Goal: Task Accomplishment & Management: Manage account settings

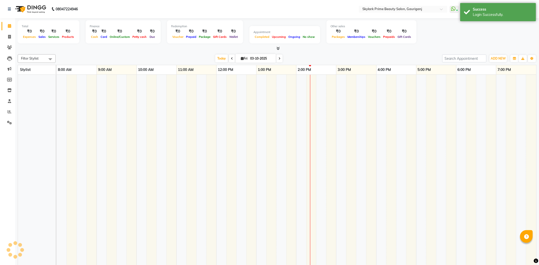
select select "en"
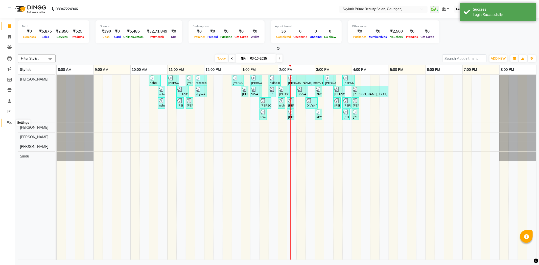
click at [6, 122] on span at bounding box center [9, 123] width 9 height 6
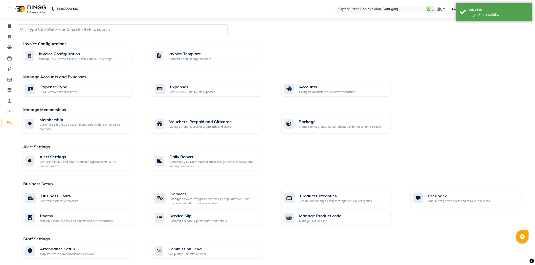
click at [360, 12] on input "text" at bounding box center [373, 9] width 73 height 5
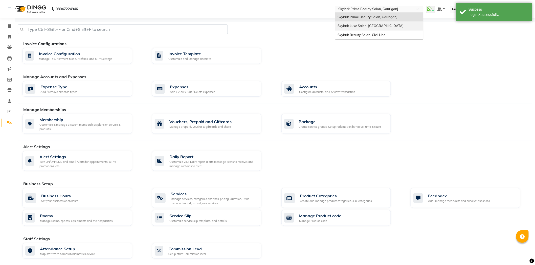
click at [358, 24] on span "Skylark Luxe Salon, [GEOGRAPHIC_DATA]" at bounding box center [370, 26] width 66 height 4
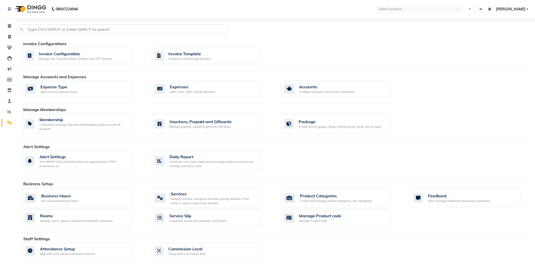
select select "en"
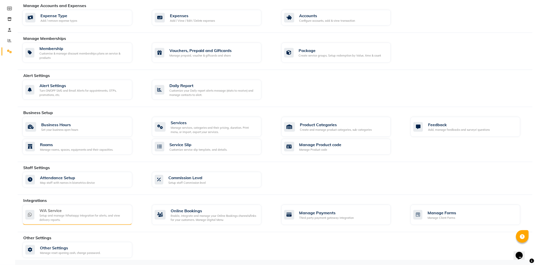
click at [95, 219] on div "Setup and manage Whatsapp Integration for alerts, and view delivery reports." at bounding box center [83, 218] width 89 height 8
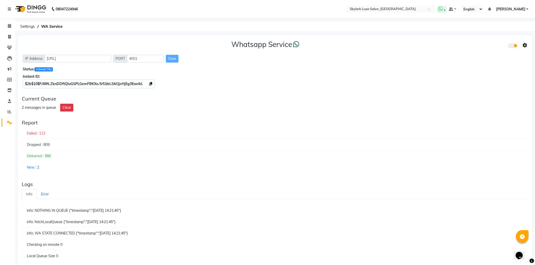
click at [440, 10] on icon at bounding box center [440, 8] width 5 height 5
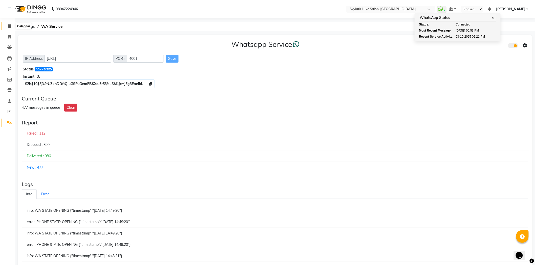
click at [10, 27] on icon at bounding box center [9, 26] width 3 height 4
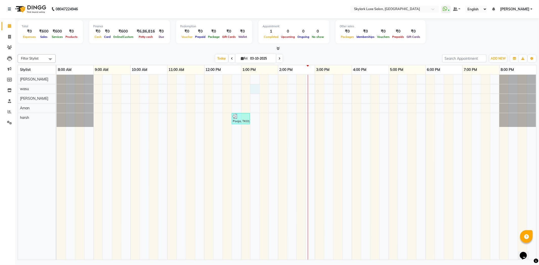
click at [255, 91] on div "Pooja, TK01, 12:45 PM-01:15 PM, Hair cutting 6" at bounding box center [296, 167] width 479 height 185
select select "85057"
select select "tentative"
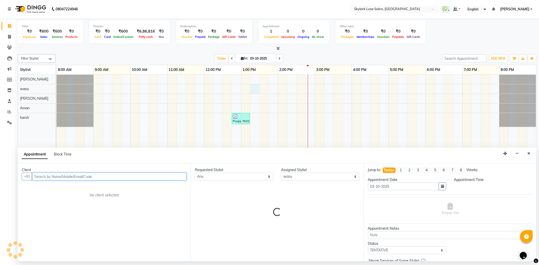
select select "795"
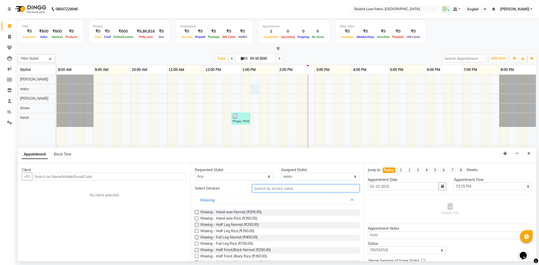
click at [281, 187] on input "text" at bounding box center [305, 189] width 107 height 8
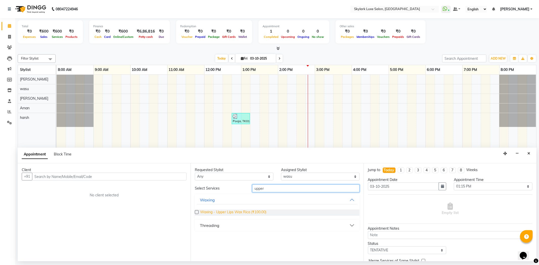
type input "upper"
click at [254, 214] on span "Waxing - Upper Lips Wax Rica (₹100.00)" at bounding box center [233, 213] width 66 height 6
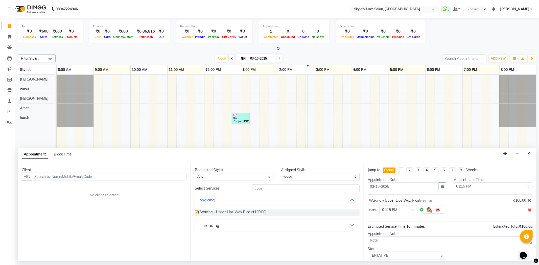
checkbox input "false"
drag, startPoint x: 269, startPoint y: 191, endPoint x: 254, endPoint y: 188, distance: 14.7
click at [254, 188] on input "upper" at bounding box center [305, 189] width 107 height 8
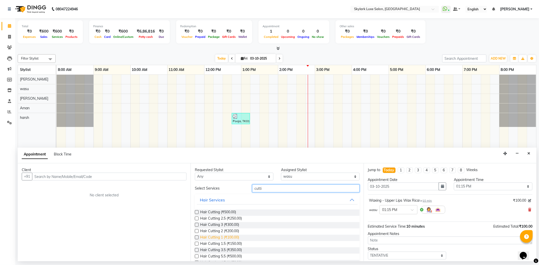
type input "cutti"
click at [235, 235] on span "Hair Cutting 1 (₹100.00)" at bounding box center [219, 238] width 39 height 6
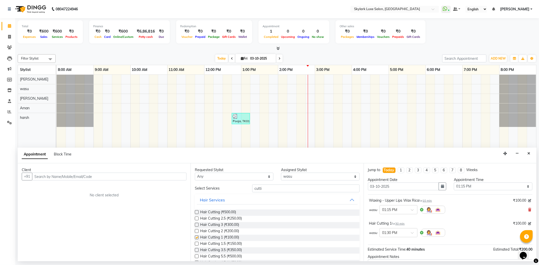
checkbox input "false"
drag, startPoint x: 262, startPoint y: 190, endPoint x: 244, endPoint y: 190, distance: 17.9
click at [244, 190] on div "Select Services cutti" at bounding box center [277, 189] width 172 height 8
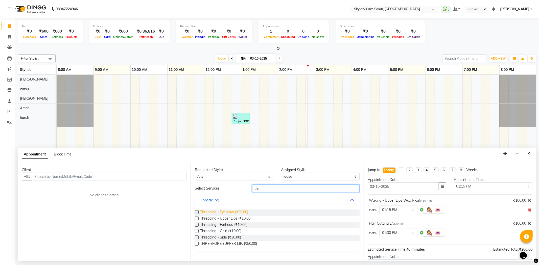
type input "thr"
click at [221, 211] on span "Threading - Eyebrow (₹30.00)" at bounding box center [224, 213] width 48 height 6
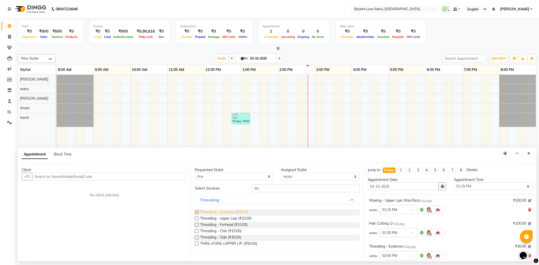
checkbox input "false"
click at [226, 217] on span "Threading - Upper Lips (₹10.00)" at bounding box center [225, 219] width 51 height 6
checkbox input "false"
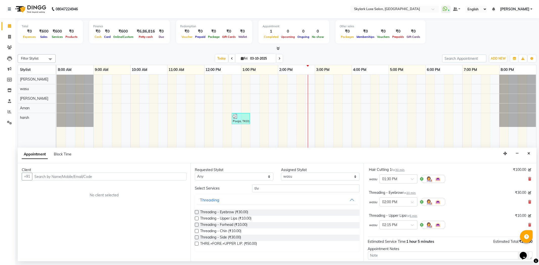
scroll to position [100, 0]
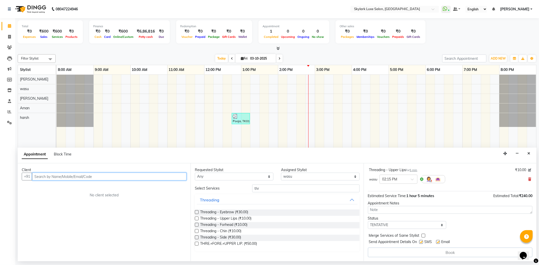
click at [127, 176] on input "text" at bounding box center [109, 177] width 154 height 8
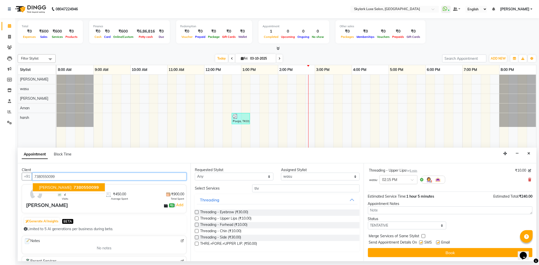
click at [74, 185] on span "7380550099" at bounding box center [86, 187] width 25 height 5
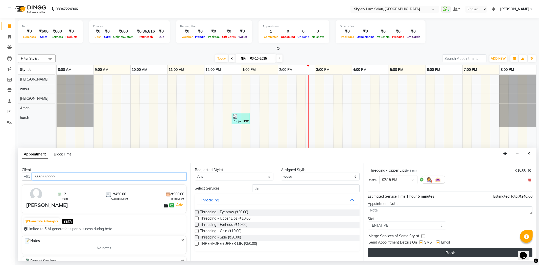
type input "7380550099"
click at [380, 249] on button "Book" at bounding box center [450, 252] width 164 height 9
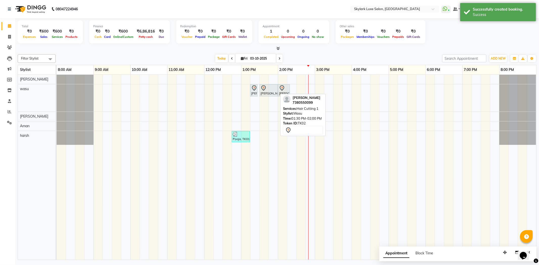
click at [263, 95] on link "SARITA, TK02, 01:30 PM-02:00 PM, Hair Cutting 1" at bounding box center [268, 90] width 18 height 12
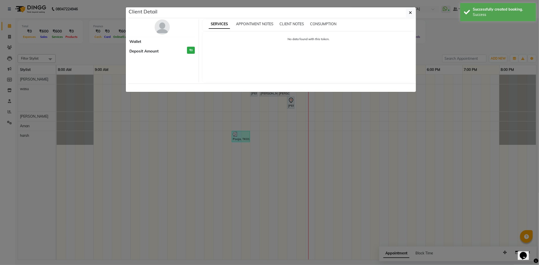
select select "7"
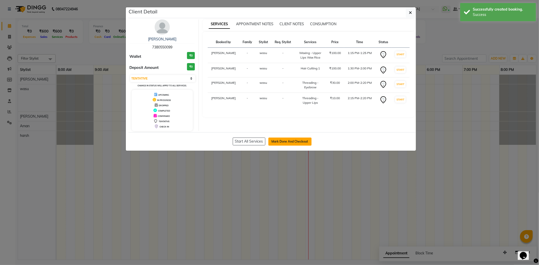
click at [285, 141] on button "Mark Done And Checkout" at bounding box center [289, 142] width 43 height 8
select select "service"
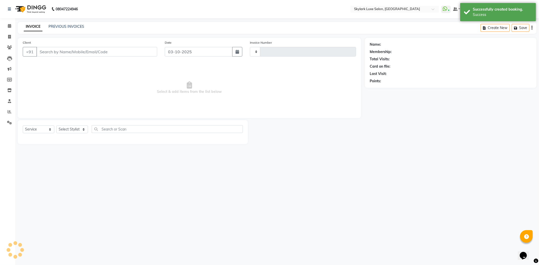
type input "0729"
select select "8191"
type input "7380550099"
select select "85057"
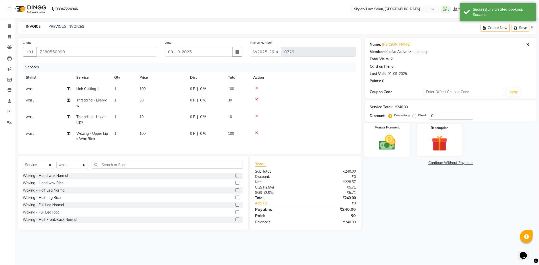
click at [378, 145] on img at bounding box center [387, 142] width 27 height 19
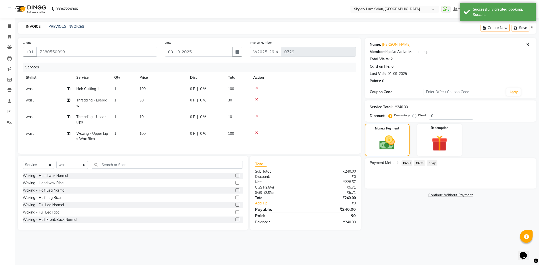
click at [430, 163] on span "GPay" at bounding box center [432, 163] width 10 height 6
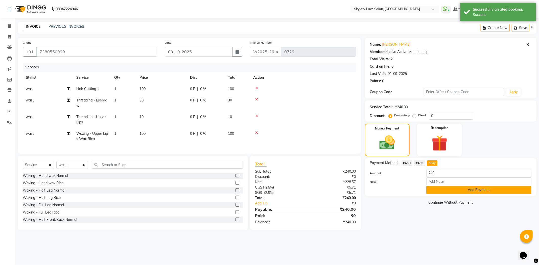
click at [479, 188] on button "Add Payment" at bounding box center [478, 190] width 105 height 8
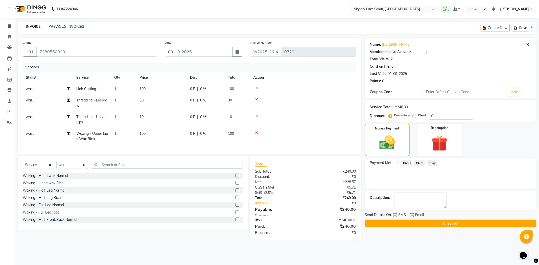
click at [419, 226] on button "Checkout" at bounding box center [451, 224] width 172 height 8
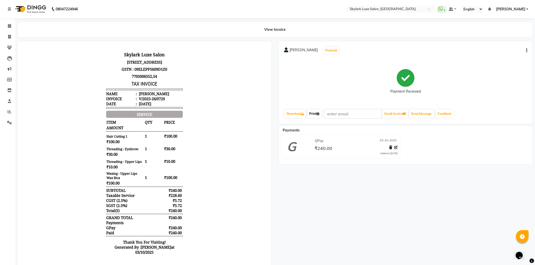
click at [316, 112] on link "Print" at bounding box center [314, 114] width 14 height 9
click at [11, 26] on span at bounding box center [9, 26] width 9 height 6
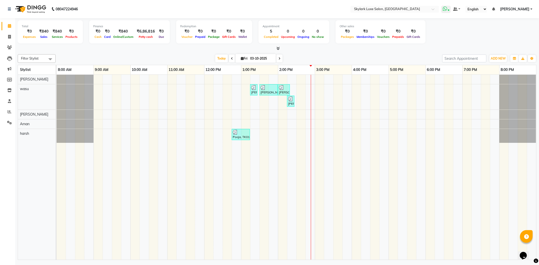
click at [445, 8] on icon at bounding box center [445, 8] width 5 height 5
click at [321, 93] on div "SARITA, TK02, 01:15 PM-01:25 PM, Waxing - Upper Lips Wax Rica SARITA, TK02, 01:…" at bounding box center [296, 167] width 479 height 185
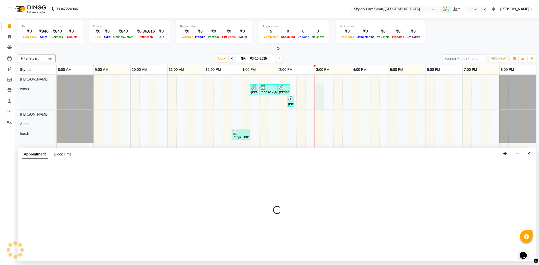
select select "85057"
select select "900"
select select "tentative"
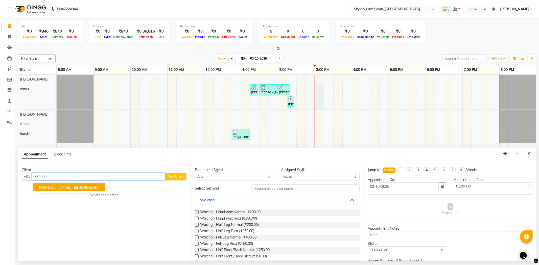
click at [64, 188] on span "NISTHA TRIPATHI" at bounding box center [55, 187] width 33 height 5
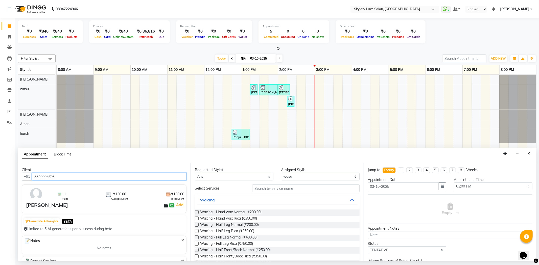
type input "8840005693"
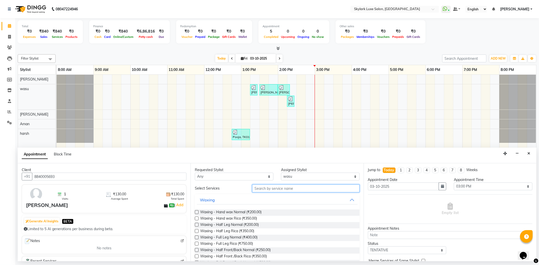
click at [282, 190] on input "text" at bounding box center [305, 189] width 107 height 8
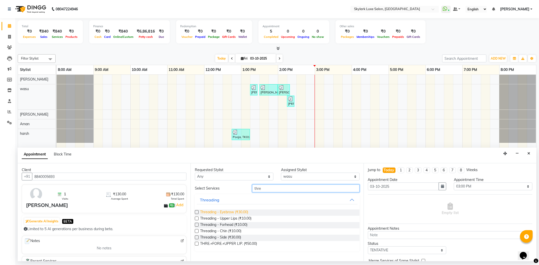
type input "thre"
click at [225, 211] on span "Threading - Eyebrow (₹30.00)" at bounding box center [224, 213] width 48 height 6
checkbox input "false"
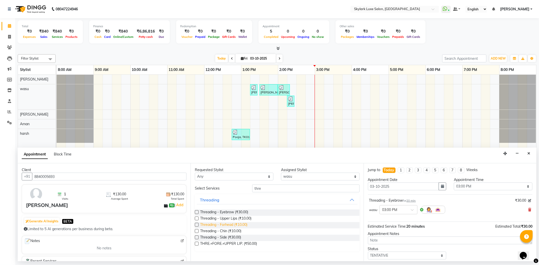
click at [223, 225] on span "Threading - Forhead (₹10.00)" at bounding box center [223, 225] width 47 height 6
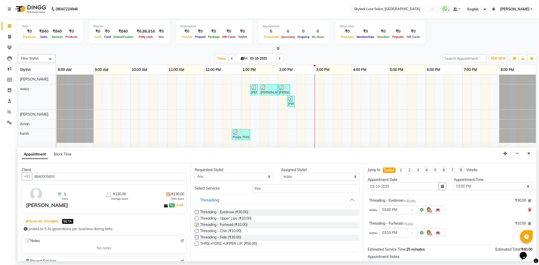
checkbox input "false"
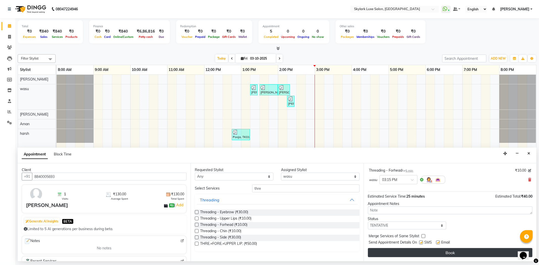
click at [446, 251] on button "Book" at bounding box center [450, 252] width 164 height 9
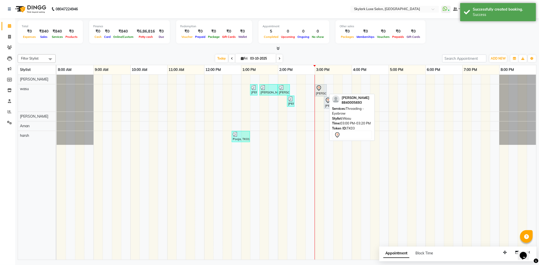
click at [322, 92] on div "NISTHA TRIPATHI, TK03, 03:00 PM-03:20 PM, Threading - Eyebrow" at bounding box center [320, 90] width 11 height 11
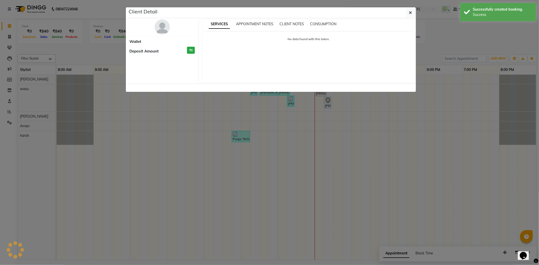
select select "7"
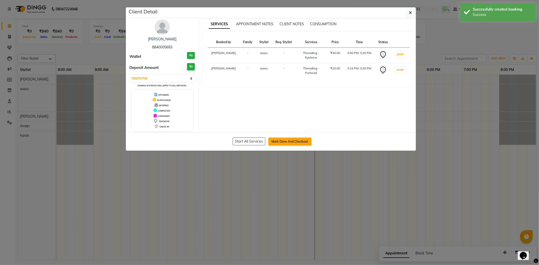
click at [300, 144] on button "Mark Done And Checkout" at bounding box center [289, 142] width 43 height 8
select select "service"
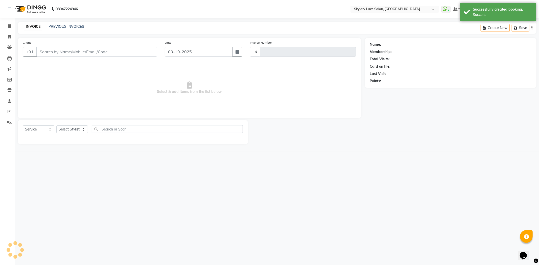
type input "0730"
select select "8191"
type input "8840005693"
select select "85057"
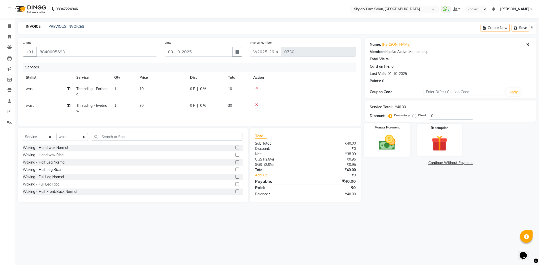
click at [402, 134] on div "Manual Payment" at bounding box center [387, 140] width 46 height 34
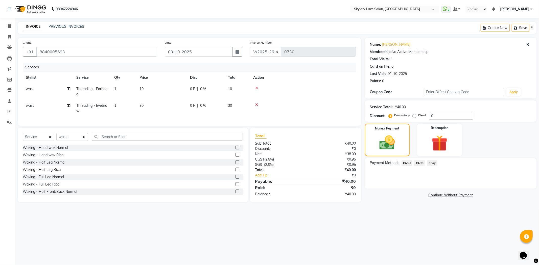
click at [407, 162] on span "CASH" at bounding box center [406, 163] width 11 height 6
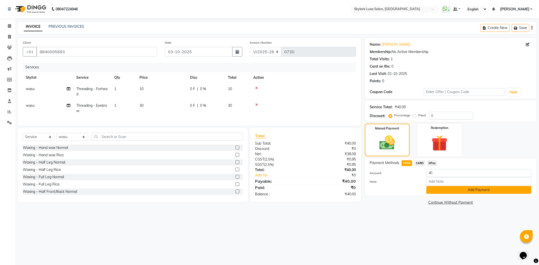
click at [454, 186] on button "Add Payment" at bounding box center [478, 190] width 105 height 8
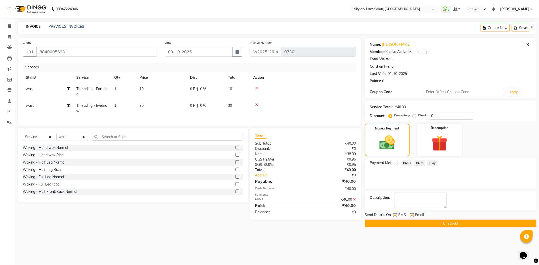
click at [452, 222] on button "Checkout" at bounding box center [451, 224] width 172 height 8
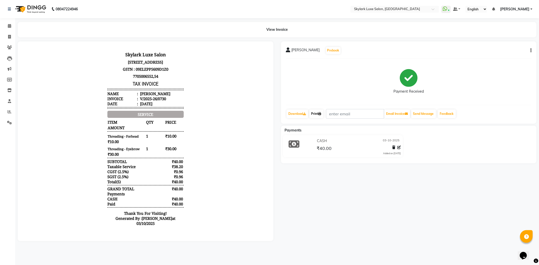
click at [319, 113] on link "Print" at bounding box center [316, 114] width 14 height 9
click at [9, 25] on icon at bounding box center [9, 26] width 3 height 4
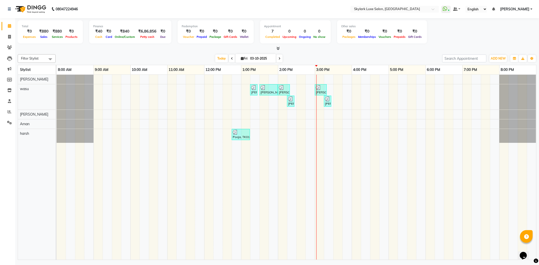
click at [341, 95] on div "SARITA, TK02, 01:15 PM-01:25 PM, Waxing - Upper Lips Wax Rica SARITA, TK02, 01:…" at bounding box center [296, 167] width 479 height 185
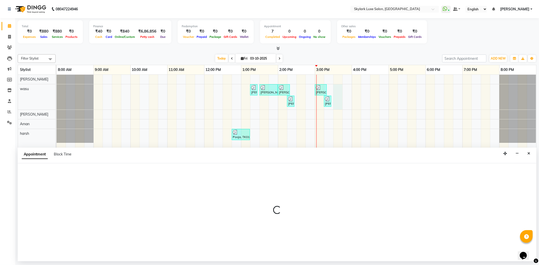
select select "85057"
select select "930"
select select "tentative"
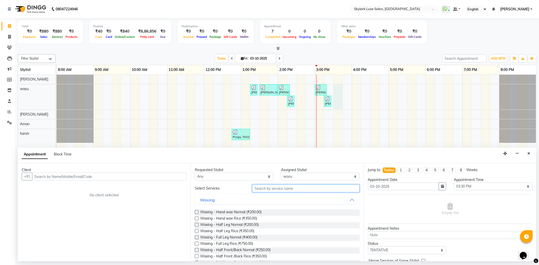
click at [281, 186] on input "text" at bounding box center [305, 189] width 107 height 8
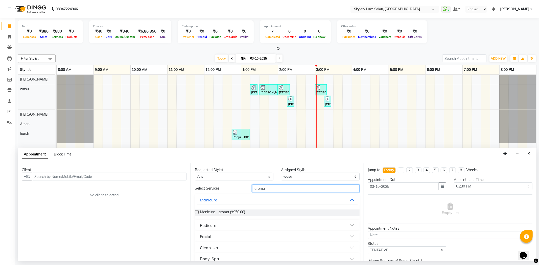
type input "aroma"
click at [263, 224] on button "Pedicure" at bounding box center [277, 225] width 160 height 9
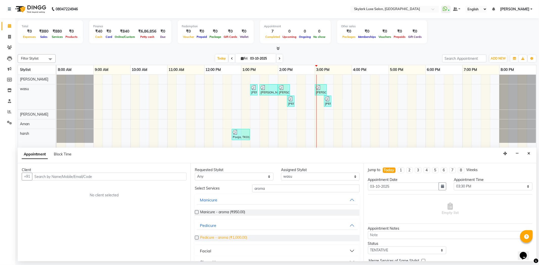
click at [229, 239] on span "Pedicure - aroma (₹1,000.00)" at bounding box center [223, 238] width 47 height 6
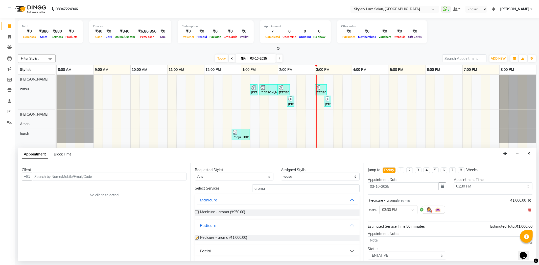
checkbox input "false"
drag, startPoint x: 269, startPoint y: 189, endPoint x: 253, endPoint y: 189, distance: 16.2
click at [253, 189] on input "aroma" at bounding box center [305, 189] width 107 height 8
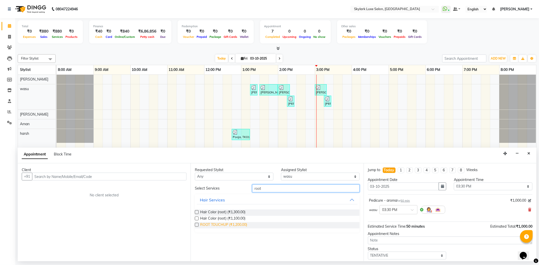
type input "root"
click at [228, 228] on span "ROOT TOUCHUP (₹1,200.00)" at bounding box center [223, 225] width 47 height 6
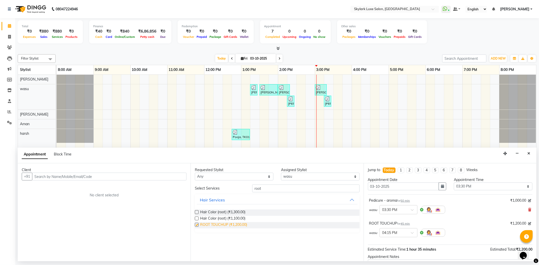
checkbox input "false"
drag, startPoint x: 261, startPoint y: 190, endPoint x: 254, endPoint y: 190, distance: 7.3
click at [254, 190] on input "root" at bounding box center [305, 189] width 107 height 8
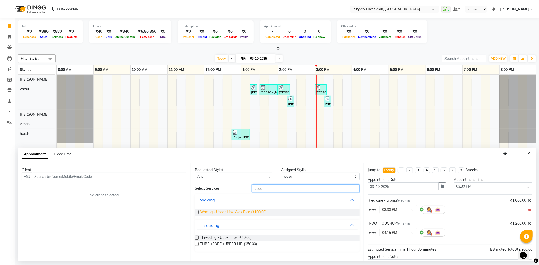
type input "upper"
click at [238, 212] on span "Waxing - Upper Lips Wax Rica (₹100.00)" at bounding box center [233, 213] width 66 height 6
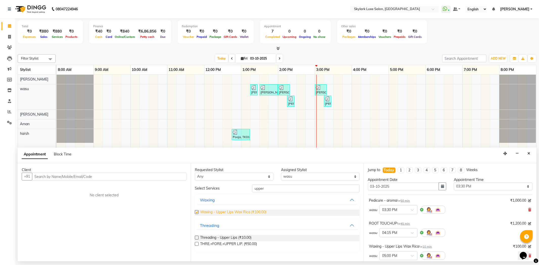
checkbox input "false"
drag, startPoint x: 266, startPoint y: 186, endPoint x: 253, endPoint y: 189, distance: 13.3
click at [253, 189] on input "upper" at bounding box center [305, 189] width 107 height 8
type input "chin"
click at [234, 211] on span "Waxing - Chin Wax Rica (₹100.00)" at bounding box center [228, 213] width 56 height 6
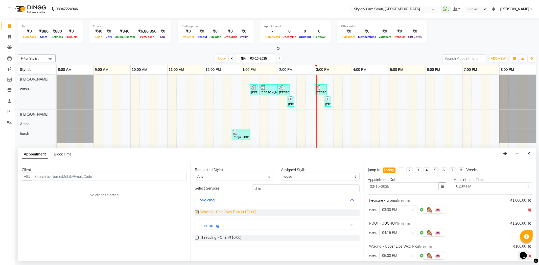
checkbox input "false"
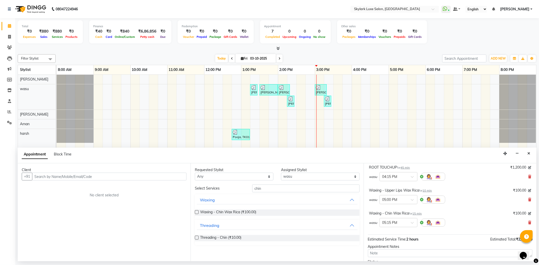
scroll to position [84, 0]
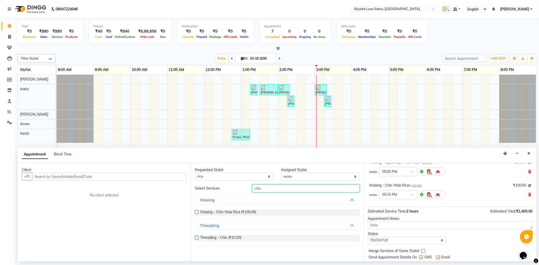
drag, startPoint x: 270, startPoint y: 190, endPoint x: 238, endPoint y: 186, distance: 31.8
click at [238, 186] on div "Select Services chin" at bounding box center [277, 189] width 172 height 8
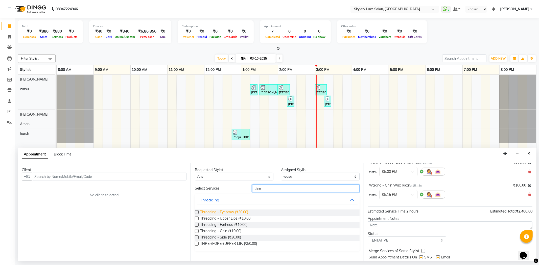
type input "thre"
click at [227, 213] on span "Threading - Eyebrow (₹30.00)" at bounding box center [224, 213] width 48 height 6
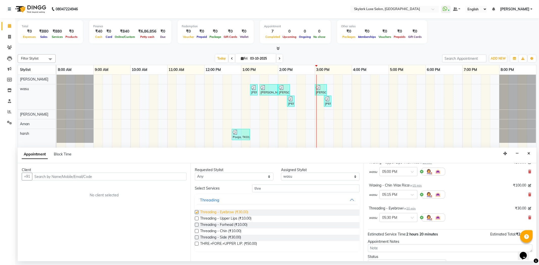
checkbox input "false"
click at [225, 222] on span "Threading - Forhead (₹10.00)" at bounding box center [223, 225] width 47 height 6
checkbox input "false"
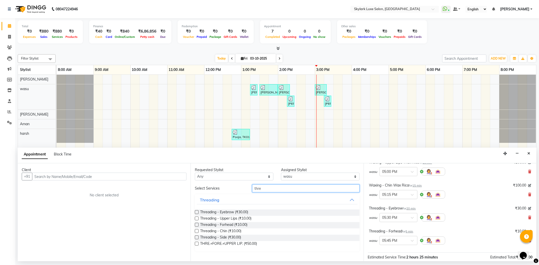
drag, startPoint x: 267, startPoint y: 188, endPoint x: 254, endPoint y: 188, distance: 12.9
click at [254, 188] on input "thre" at bounding box center [305, 189] width 107 height 8
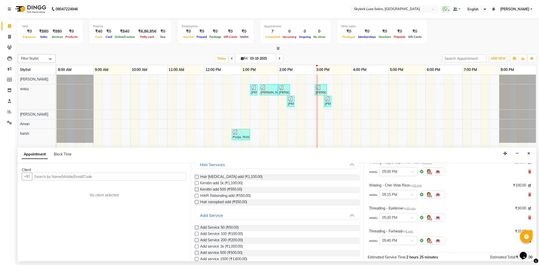
scroll to position [51, 0]
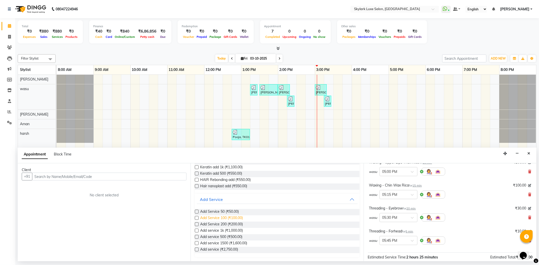
type input "add"
click at [221, 216] on span "Add Service 100 (₹100.00)" at bounding box center [221, 218] width 43 height 6
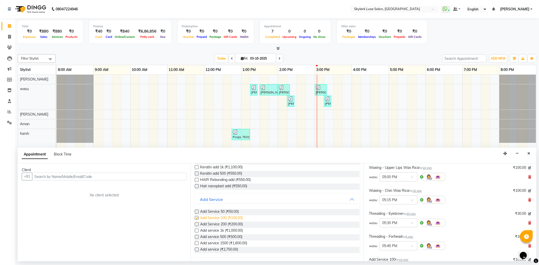
scroll to position [89, 0]
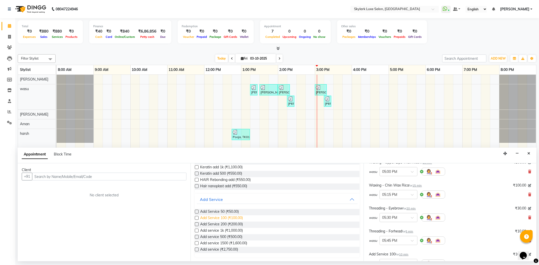
checkbox input "false"
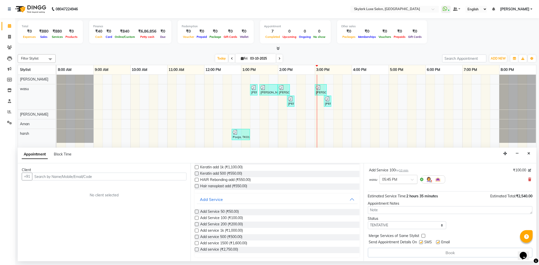
scroll to position [174, 0]
click at [137, 178] on input "text" at bounding box center [109, 177] width 154 height 8
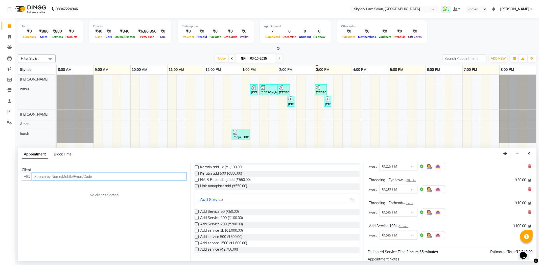
scroll to position [146, 0]
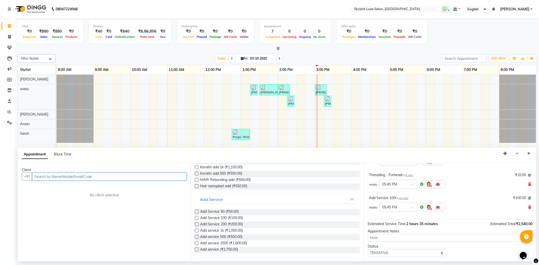
click at [91, 177] on input "text" at bounding box center [109, 177] width 154 height 8
click at [44, 176] on input "95691109487" at bounding box center [98, 177] width 133 height 8
type input "9569109487"
click at [171, 176] on span "Add Client" at bounding box center [175, 176] width 17 height 5
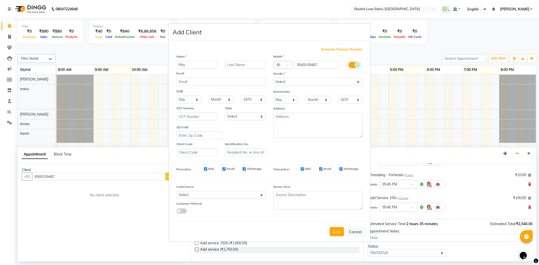
type input "Ritu"
click at [317, 84] on select "Select Male Female Other Prefer Not To Say" at bounding box center [317, 82] width 89 height 8
select select "female"
click at [273, 78] on select "Select Male Female Other Prefer Not To Say" at bounding box center [317, 82] width 89 height 8
click at [340, 233] on button "Add" at bounding box center [337, 231] width 14 height 9
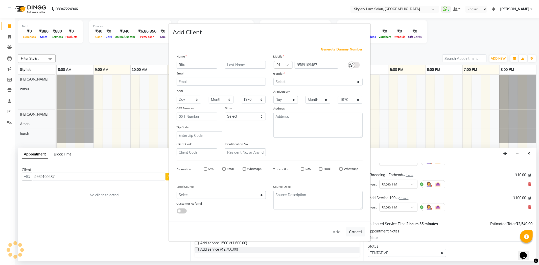
select select
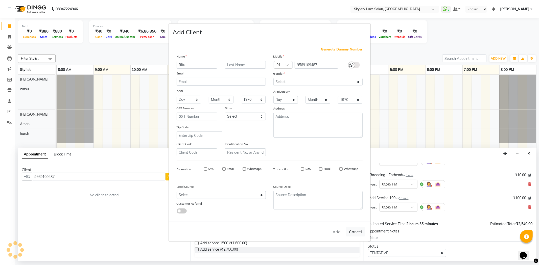
select select
checkbox input "false"
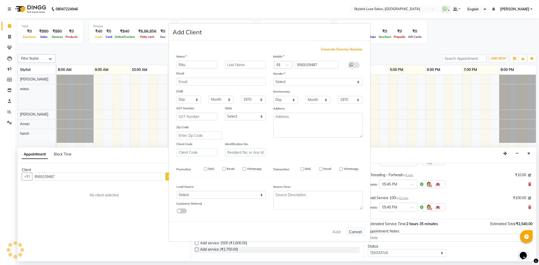
checkbox input "false"
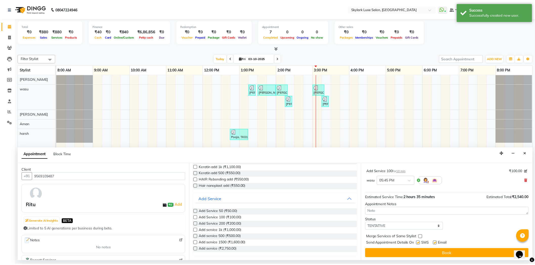
scroll to position [173, 0]
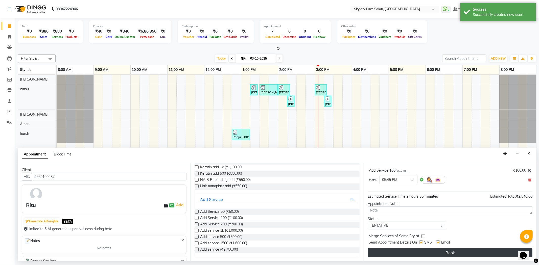
click at [453, 252] on button "Book" at bounding box center [450, 252] width 164 height 9
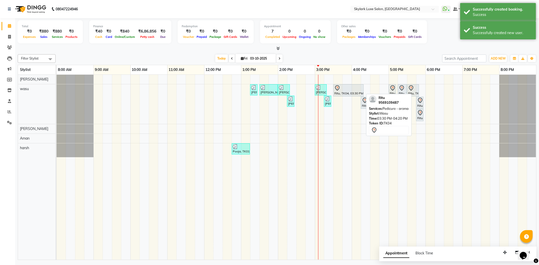
click at [345, 89] on div at bounding box center [348, 88] width 28 height 6
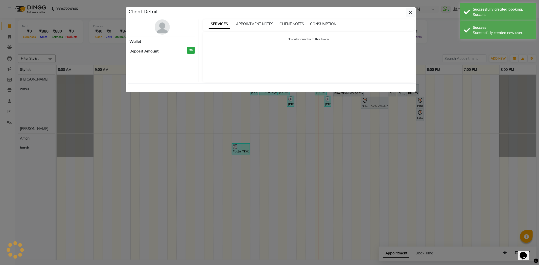
select select "7"
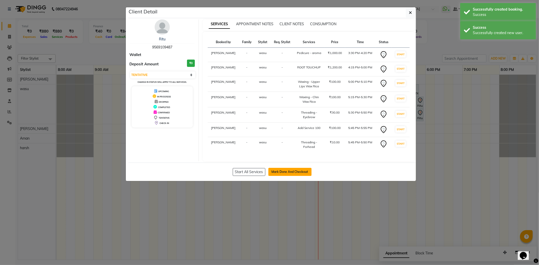
click at [280, 170] on button "Mark Done And Checkout" at bounding box center [289, 172] width 43 height 8
select select "8191"
select select "service"
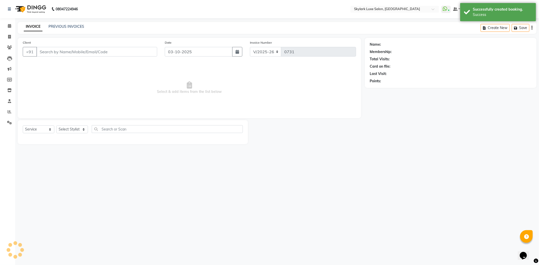
type input "9569109487"
select select "85057"
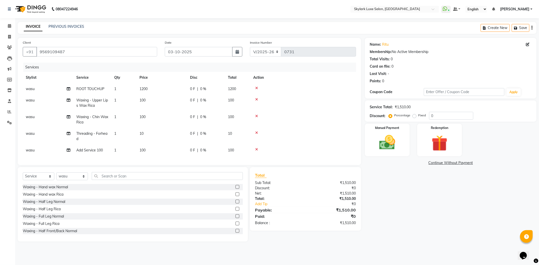
click at [134, 110] on td "1" at bounding box center [123, 103] width 25 height 17
select select "85057"
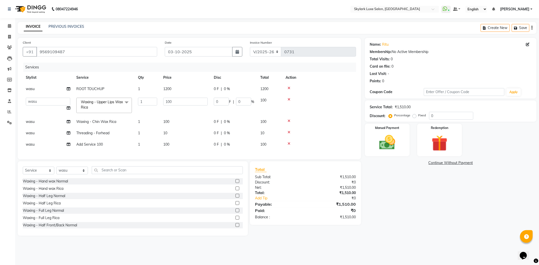
click at [134, 121] on td "Waxing - Chin Wax Rica" at bounding box center [104, 121] width 62 height 11
select select "85057"
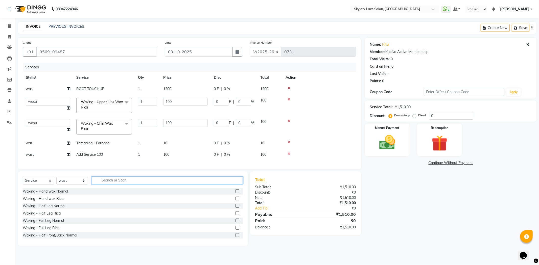
click at [167, 182] on input "text" at bounding box center [167, 181] width 151 height 8
type input "pedi"
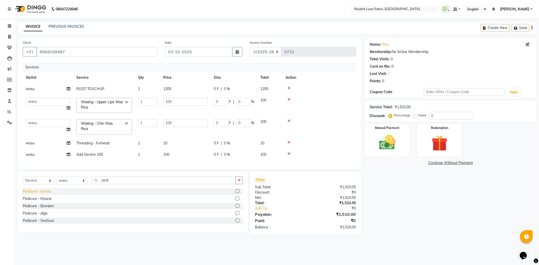
click at [30, 194] on div "Pedicure - aroma" at bounding box center [37, 191] width 28 height 5
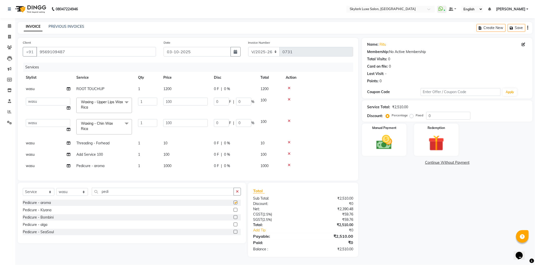
checkbox input "false"
drag, startPoint x: 115, startPoint y: 191, endPoint x: 100, endPoint y: 192, distance: 15.5
click at [100, 192] on input "pedi" at bounding box center [163, 192] width 142 height 8
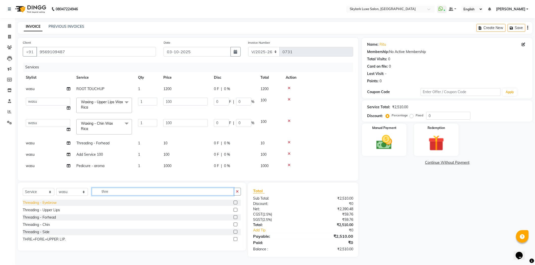
type input "thre"
click at [44, 203] on div "Threading - Eyebrow" at bounding box center [40, 202] width 34 height 5
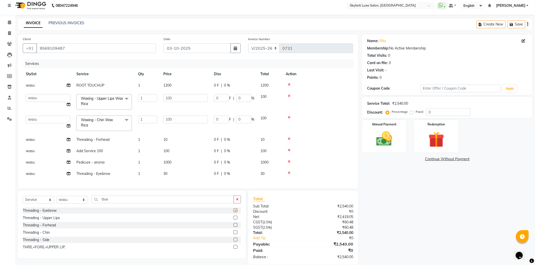
checkbox input "false"
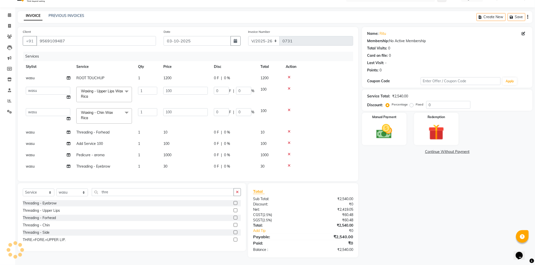
scroll to position [3, 0]
click at [373, 140] on div "Manual Payment" at bounding box center [384, 129] width 46 height 34
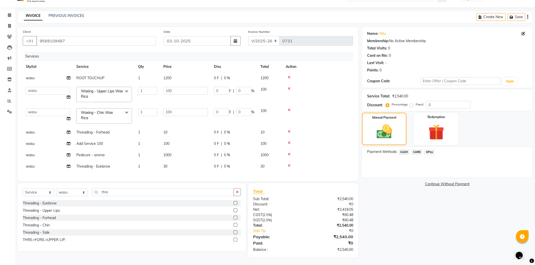
click at [425, 150] on span "GPay" at bounding box center [429, 152] width 10 height 6
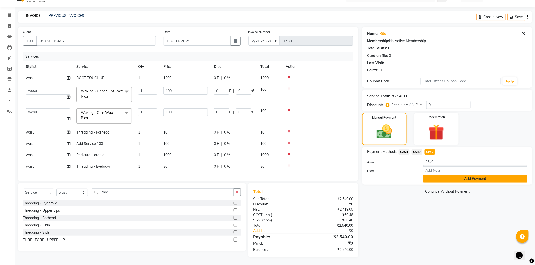
click at [437, 175] on button "Add Payment" at bounding box center [475, 179] width 104 height 8
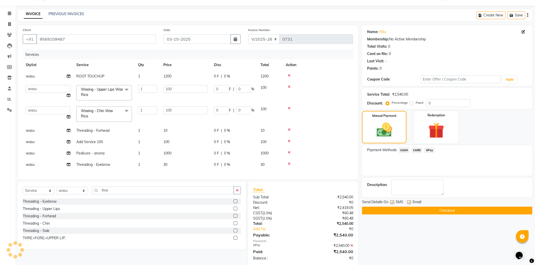
click at [435, 209] on button "Checkout" at bounding box center [447, 211] width 170 height 8
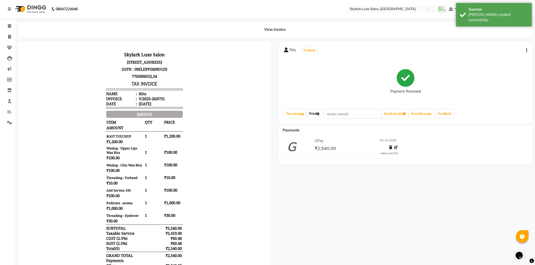
click at [319, 115] on icon at bounding box center [317, 113] width 3 height 3
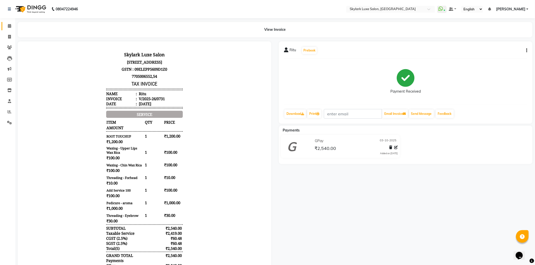
click at [12, 29] on link "Calendar" at bounding box center [8, 26] width 12 height 8
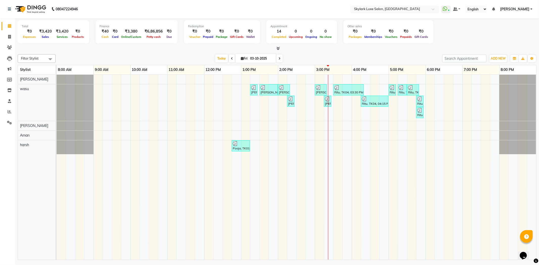
click at [420, 7] on input "text" at bounding box center [389, 9] width 73 height 5
click at [394, 26] on span "Skylark Luxe Salon, [GEOGRAPHIC_DATA]" at bounding box center [386, 26] width 66 height 4
click at [34, 60] on span "Filter Stylist" at bounding box center [30, 58] width 18 height 4
click at [34, 81] on div "Aman" at bounding box center [36, 81] width 32 height 5
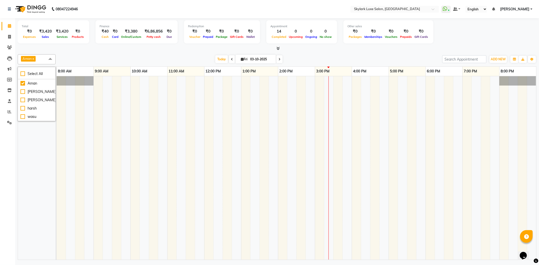
drag, startPoint x: 39, startPoint y: 59, endPoint x: 37, endPoint y: 68, distance: 9.6
click at [39, 61] on span "Aman x" at bounding box center [37, 59] width 38 height 10
drag, startPoint x: 34, startPoint y: 56, endPoint x: 31, endPoint y: 73, distance: 17.3
click at [34, 59] on link "x" at bounding box center [33, 59] width 2 height 4
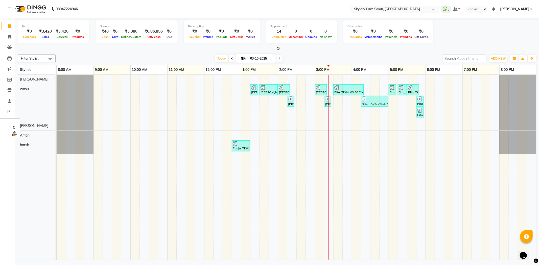
click at [24, 91] on div "wasu" at bounding box center [36, 88] width 37 height 9
drag, startPoint x: 43, startPoint y: 52, endPoint x: 43, endPoint y: 57, distance: 4.8
click at [44, 56] on div "Filter Stylist Select All Aman amy Gurwinder harsh wasu Today Fri 03-10-2025 To…" at bounding box center [277, 156] width 519 height 208
click at [42, 58] on span "Filter Stylist" at bounding box center [37, 58] width 38 height 9
click at [30, 82] on div "Aman" at bounding box center [36, 81] width 32 height 5
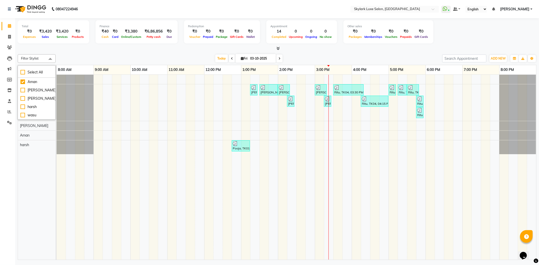
checkbox input "true"
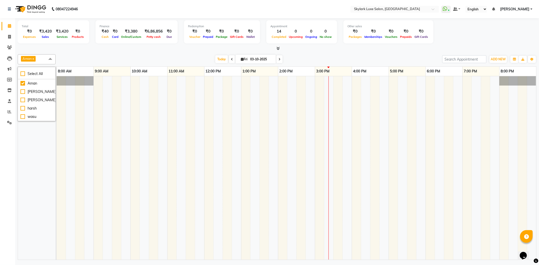
click at [36, 59] on span "Aman x" at bounding box center [29, 59] width 16 height 7
click at [38, 59] on span "Aman x" at bounding box center [37, 59] width 38 height 10
click at [26, 90] on div "[PERSON_NAME]" at bounding box center [36, 91] width 32 height 5
checkbox input "true"
click at [45, 59] on span at bounding box center [50, 59] width 10 height 10
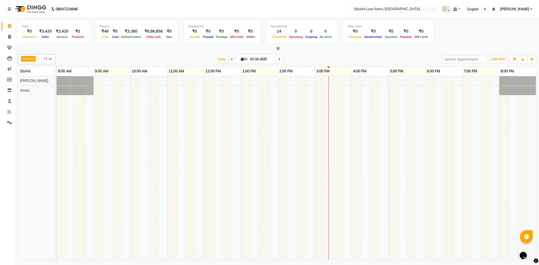
click at [54, 55] on span at bounding box center [50, 59] width 10 height 10
click at [21, 99] on div "[PERSON_NAME]" at bounding box center [36, 100] width 32 height 5
checkbox input "true"
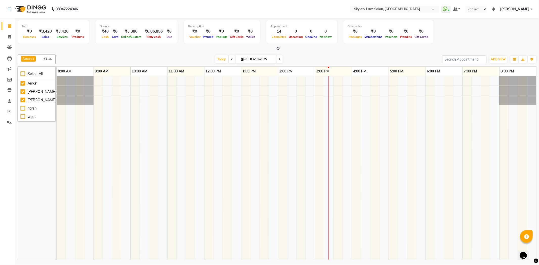
click at [51, 56] on span at bounding box center [50, 59] width 10 height 10
click at [50, 57] on span at bounding box center [50, 59] width 10 height 10
click at [22, 114] on div "wasu" at bounding box center [36, 116] width 32 height 5
checkbox input "true"
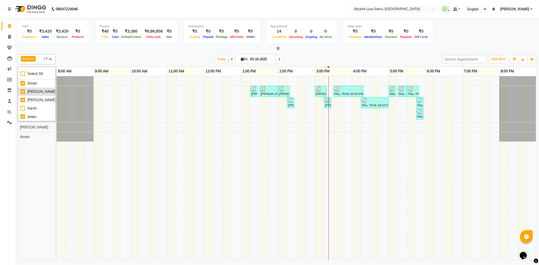
click at [20, 92] on div "[PERSON_NAME]" at bounding box center [36, 91] width 32 height 5
checkbox input "false"
click at [24, 83] on div "Aman" at bounding box center [36, 83] width 32 height 5
checkbox input "false"
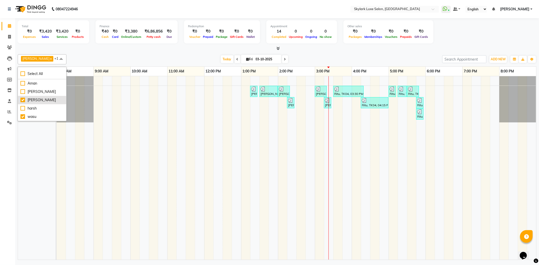
click at [23, 99] on div "[PERSON_NAME]" at bounding box center [41, 100] width 43 height 5
checkbox input "false"
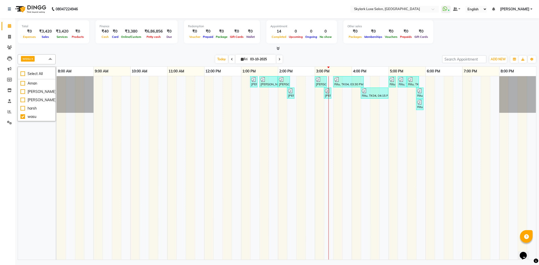
click at [47, 142] on div "wasu" at bounding box center [39, 168] width 42 height 184
click at [47, 59] on span at bounding box center [50, 59] width 10 height 10
click at [23, 109] on div "harsh" at bounding box center [36, 108] width 32 height 5
checkbox input "true"
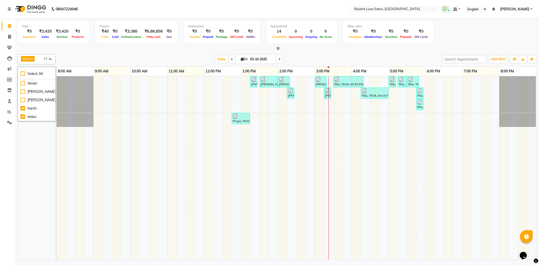
click at [108, 137] on td at bounding box center [107, 168] width 9 height 184
click at [104, 34] on div "₹40" at bounding box center [105, 32] width 11 height 6
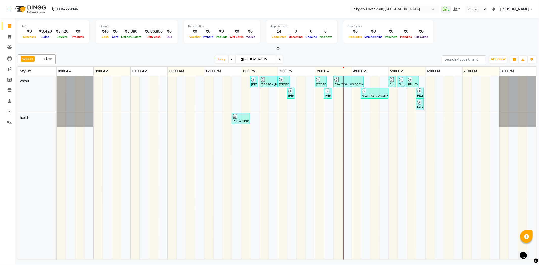
click at [369, 57] on div "Today Fri 03-10-2025" at bounding box center [248, 60] width 381 height 8
click at [9, 124] on icon at bounding box center [9, 123] width 5 height 4
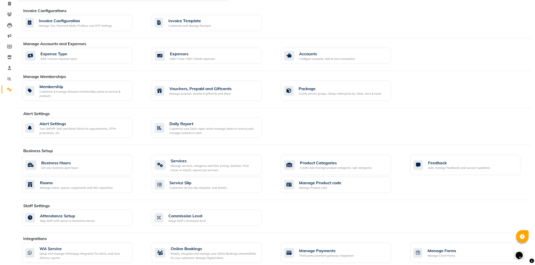
scroll to position [34, 0]
click at [56, 253] on div "Setup and manage Whatsapp Integration for alerts, and view delivery reports." at bounding box center [83, 255] width 89 height 8
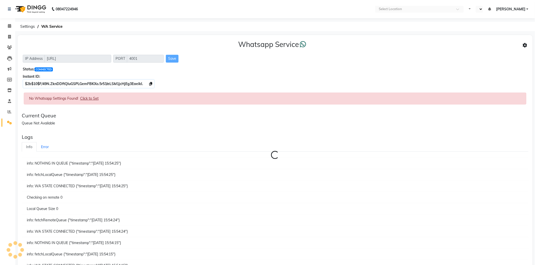
select select "en"
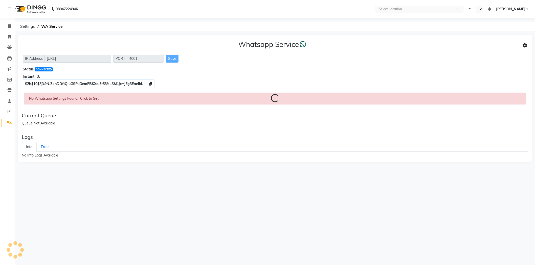
select select "en"
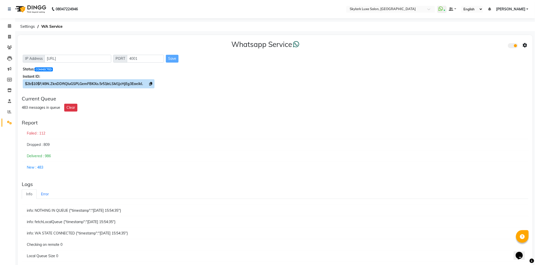
click at [151, 83] on icon at bounding box center [150, 84] width 3 height 4
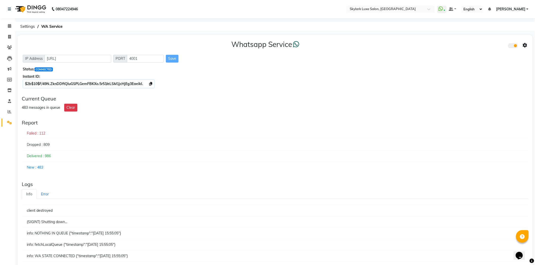
click at [526, 43] on icon at bounding box center [524, 45] width 5 height 5
click at [492, 40] on div "Whatsapp Settings" at bounding box center [488, 40] width 58 height 6
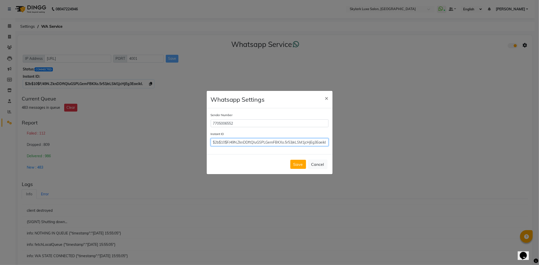
click at [287, 142] on input "$2b$10$F/49N.ZknDDftQIuGSPLGemFBKXo.5r53/eLSM1jcHjEg3EaeikI." at bounding box center [270, 142] width 118 height 8
paste input "$2b$10$F/49N.ZknDDftQIuGSPLGemFBKXo.5r53/eLSM1jcHjEg3EaeikI."
type input "$2b$10$F/49N.ZknDDftQIuGSPLGemFBKXo.5r53/eLSM1jcHjEg3EaeikI."
click at [297, 168] on button "Save" at bounding box center [298, 164] width 16 height 9
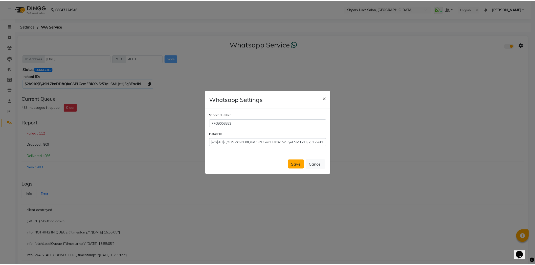
scroll to position [0, 0]
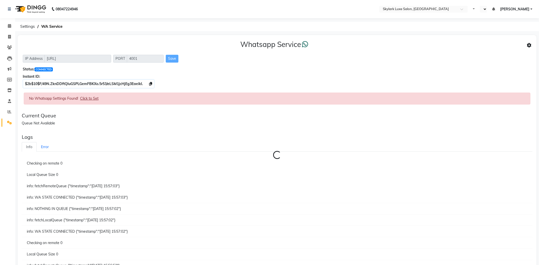
select select "en"
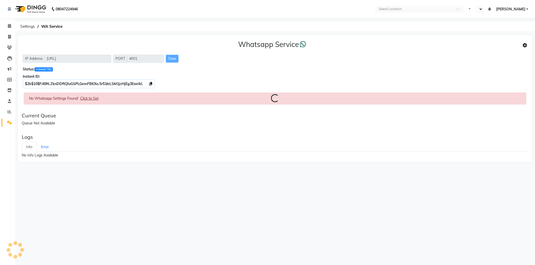
select select "en"
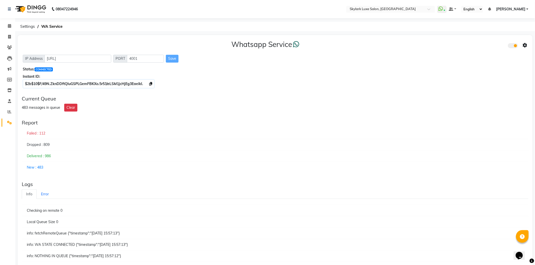
click at [100, 102] on div "Current Queue 483 messages in queue Clear" at bounding box center [275, 104] width 510 height 20
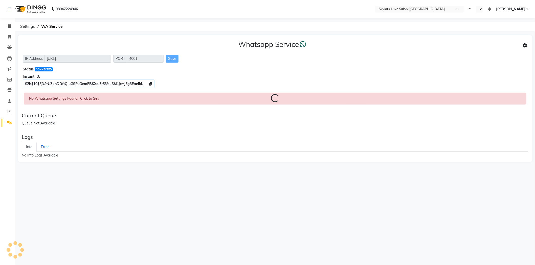
select select "en"
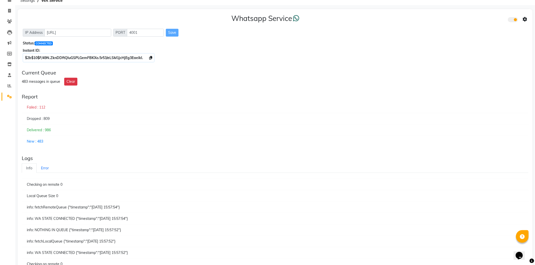
scroll to position [28, 0]
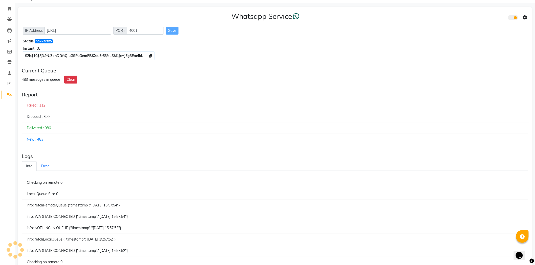
drag, startPoint x: 29, startPoint y: 194, endPoint x: 68, endPoint y: 197, distance: 39.8
click at [68, 197] on div "Local Queue Size 0" at bounding box center [275, 194] width 506 height 12
click at [46, 170] on link "Error" at bounding box center [45, 166] width 16 height 10
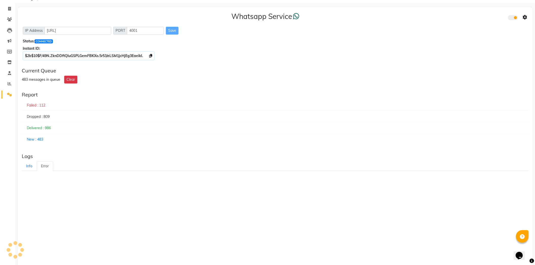
scroll to position [0, 0]
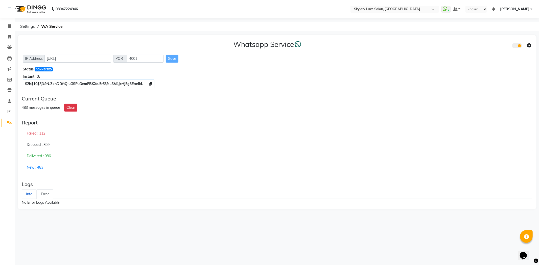
click at [29, 192] on link "Info" at bounding box center [29, 194] width 15 height 10
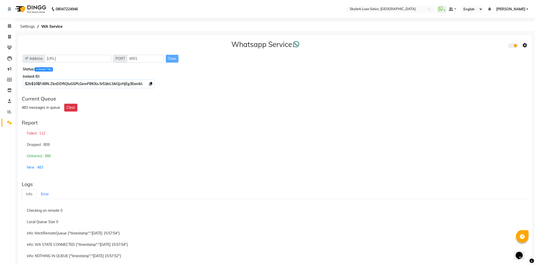
click at [33, 168] on div "New : 483" at bounding box center [275, 167] width 506 height 11
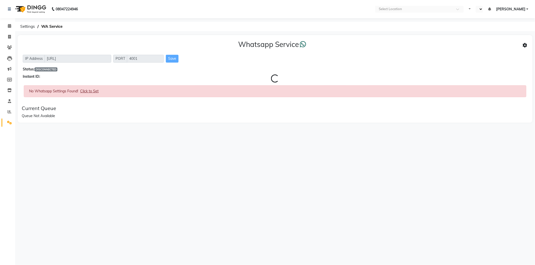
select select "en"
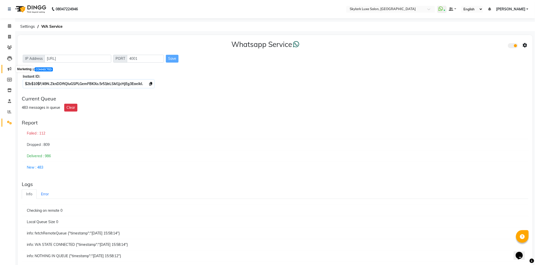
click at [11, 67] on icon at bounding box center [10, 69] width 4 height 4
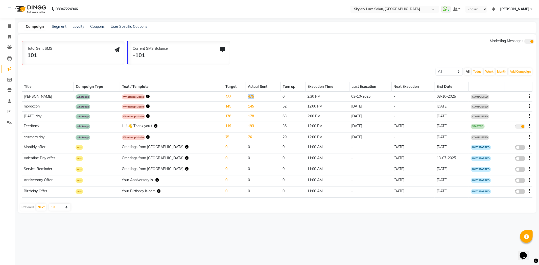
drag, startPoint x: 226, startPoint y: 96, endPoint x: 242, endPoint y: 97, distance: 15.7
click at [246, 97] on td "475" at bounding box center [263, 97] width 35 height 10
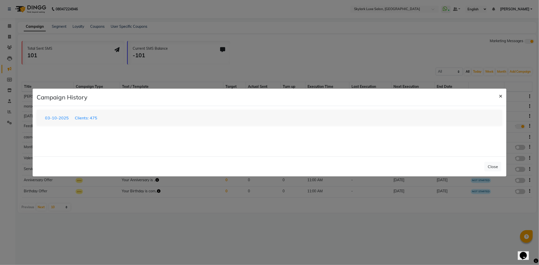
click at [499, 95] on span "×" at bounding box center [501, 96] width 4 height 8
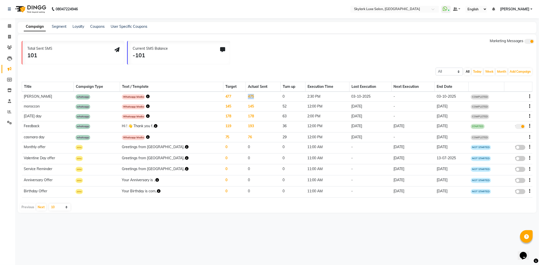
click at [529, 97] on icon "button" at bounding box center [529, 97] width 1 height 0
click at [484, 95] on td "COMPLETED" at bounding box center [486, 97] width 35 height 10
click at [530, 96] on td at bounding box center [518, 97] width 28 height 10
click at [528, 96] on div at bounding box center [518, 96] width 24 height 5
click at [529, 95] on button "button" at bounding box center [529, 96] width 1 height 5
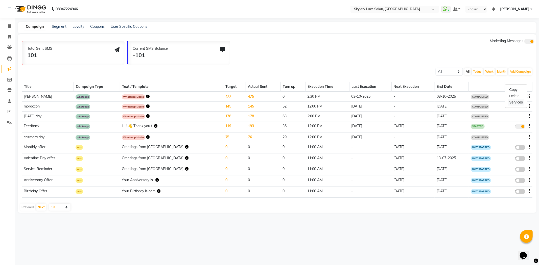
click at [518, 102] on div "Services" at bounding box center [516, 102] width 16 height 6
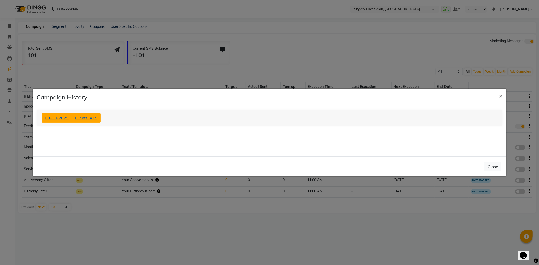
click at [79, 118] on span "Clients: 475" at bounding box center [86, 117] width 22 height 5
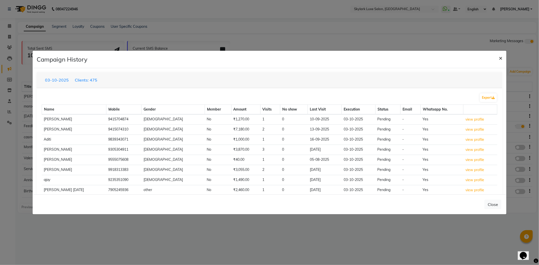
click at [499, 58] on span "×" at bounding box center [501, 58] width 4 height 8
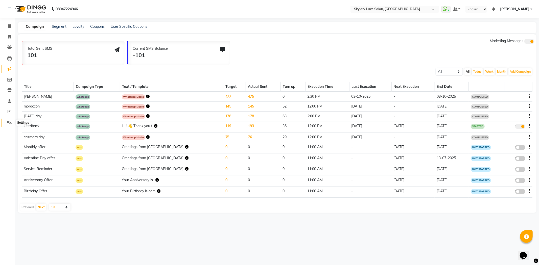
click at [11, 125] on span at bounding box center [9, 123] width 9 height 6
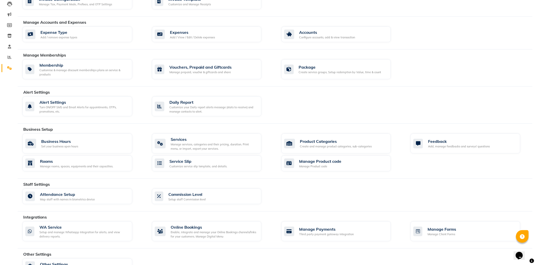
scroll to position [56, 0]
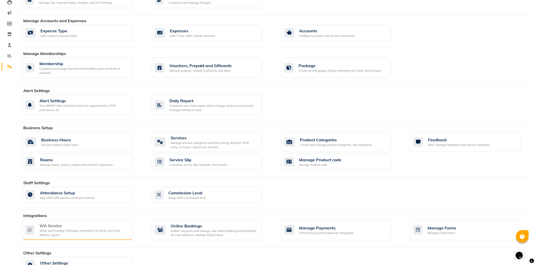
click at [58, 223] on div "WA Service" at bounding box center [83, 226] width 89 height 6
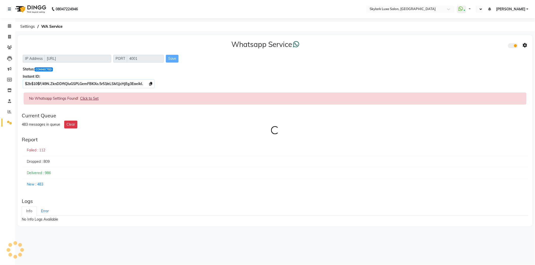
select select "en"
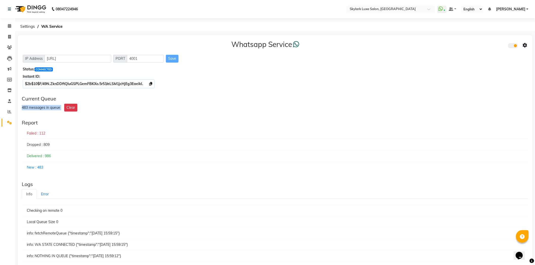
drag, startPoint x: 19, startPoint y: 106, endPoint x: 62, endPoint y: 110, distance: 42.9
click at [62, 110] on div "Current Queue 483 messages in queue Clear" at bounding box center [275, 104] width 510 height 20
click at [156, 109] on div "483 messages in queue Clear" at bounding box center [275, 108] width 506 height 8
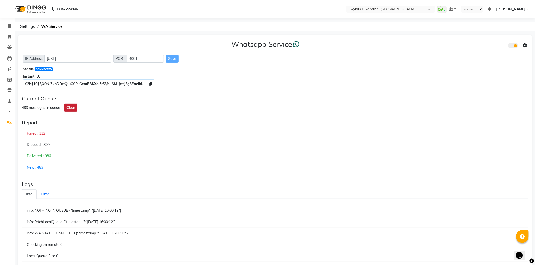
click at [71, 109] on button "Clear" at bounding box center [70, 108] width 13 height 8
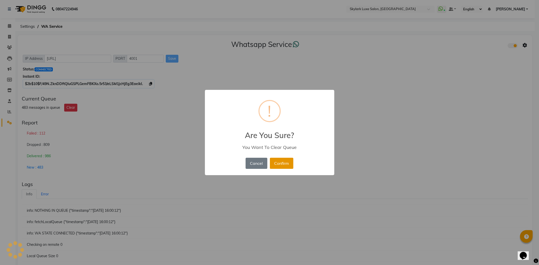
click at [291, 159] on button "Confirm" at bounding box center [281, 163] width 23 height 11
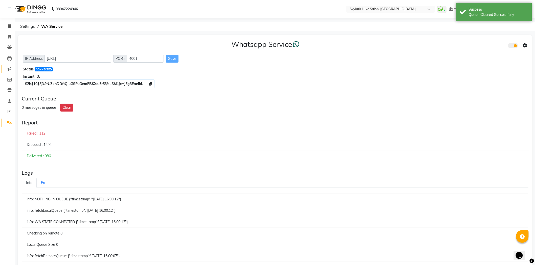
click at [3, 65] on link "Marketing" at bounding box center [8, 69] width 12 height 8
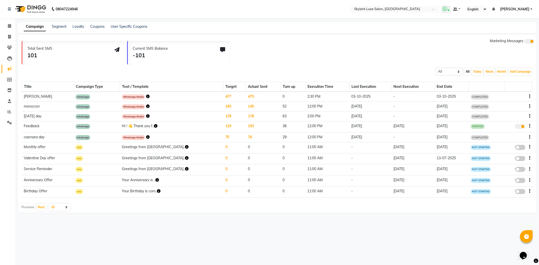
click at [448, 8] on span at bounding box center [445, 9] width 9 height 7
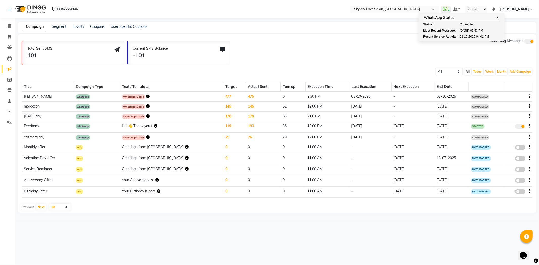
click at [150, 95] on icon "button" at bounding box center [148, 97] width 4 height 4
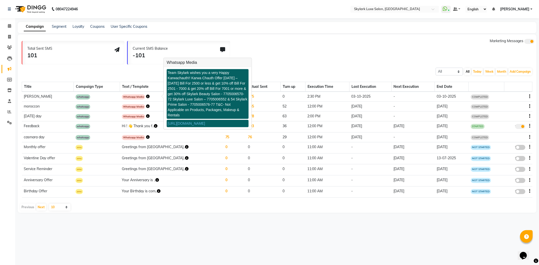
click at [530, 97] on td at bounding box center [518, 97] width 28 height 10
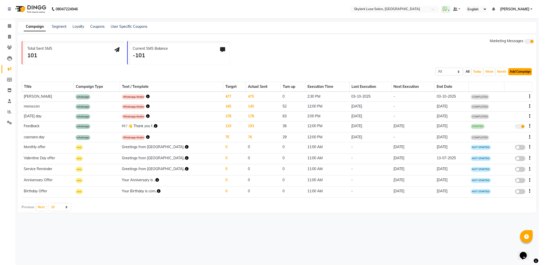
click at [525, 69] on button "Add Campaign" at bounding box center [519, 71] width 23 height 7
click at [506, 93] on div "WhatsApp (Direct)" at bounding box center [515, 95] width 43 height 8
select select "2"
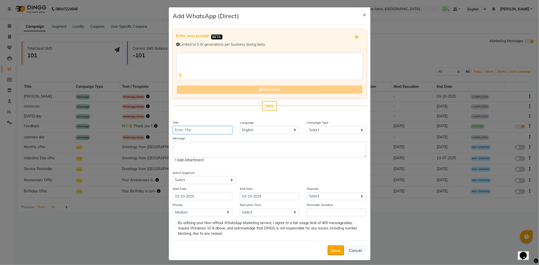
click at [184, 131] on input "Title" at bounding box center [202, 130] width 59 height 8
type input "karwa chauth"
click at [314, 125] on label "Campaign Type" at bounding box center [318, 122] width 22 height 5
click at [314, 126] on select "Select Birthday Anniversary Promotional Service reminder" at bounding box center [336, 130] width 59 height 8
click at [311, 130] on select "Select Birthday Anniversary Promotional Service reminder" at bounding box center [336, 130] width 59 height 8
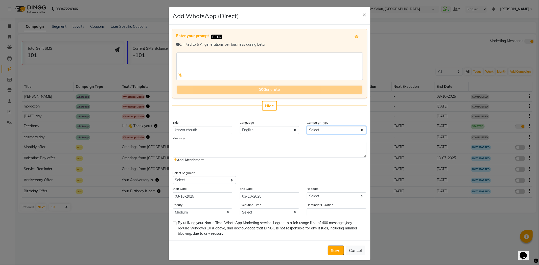
select select "3"
click at [307, 126] on select "Select Birthday Anniversary Promotional Service reminder" at bounding box center [336, 130] width 59 height 8
click at [249, 147] on textarea at bounding box center [270, 150] width 194 height 16
click at [175, 159] on icon at bounding box center [175, 160] width 3 height 4
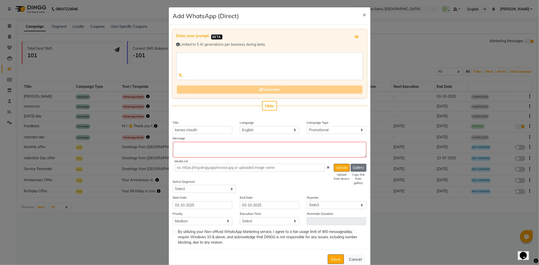
click at [352, 167] on button "Gallery" at bounding box center [359, 168] width 16 height 8
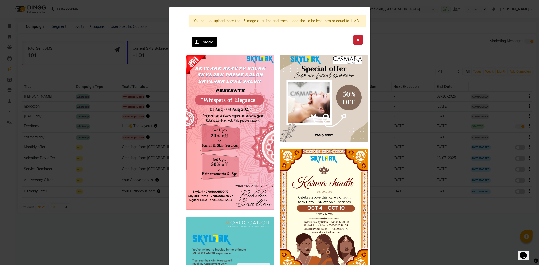
click at [355, 39] on button at bounding box center [358, 40] width 10 height 10
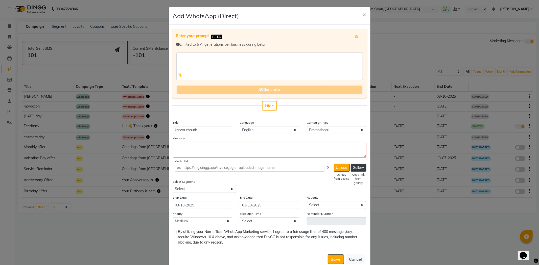
click at [357, 163] on div "Media Url Upload Upload from device Gallery Copy link from gallery" at bounding box center [270, 165] width 191 height 13
click at [357, 167] on button "Gallery" at bounding box center [359, 168] width 16 height 8
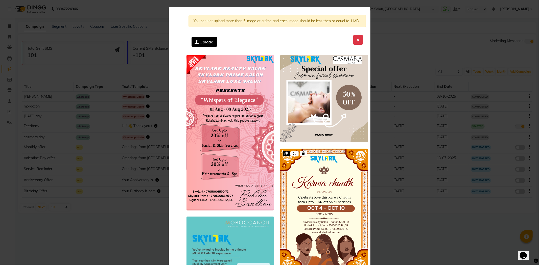
click at [285, 154] on icon at bounding box center [286, 154] width 3 height 4
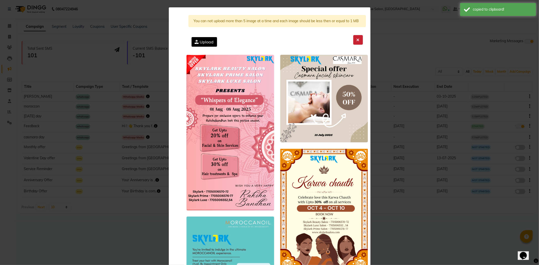
click at [353, 38] on button at bounding box center [358, 40] width 10 height 10
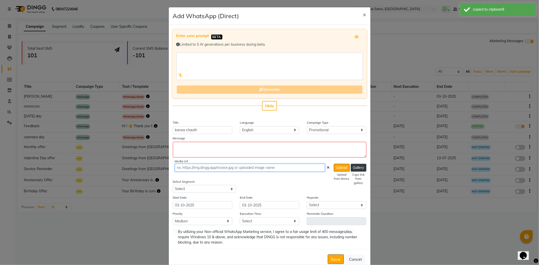
click at [249, 171] on input "text" at bounding box center [250, 168] width 150 height 8
paste input "[URL][DOMAIN_NAME]"
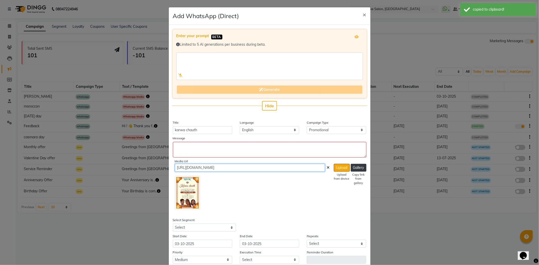
type input "[URL][DOMAIN_NAME]"
click at [219, 150] on textarea at bounding box center [270, 150] width 194 height 16
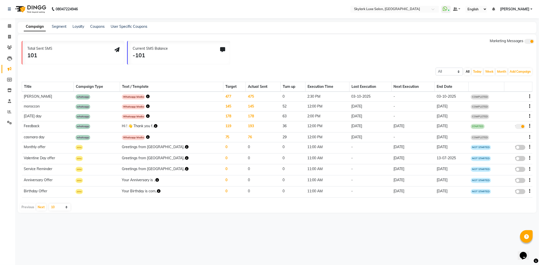
click at [150, 94] on button "button" at bounding box center [148, 96] width 4 height 5
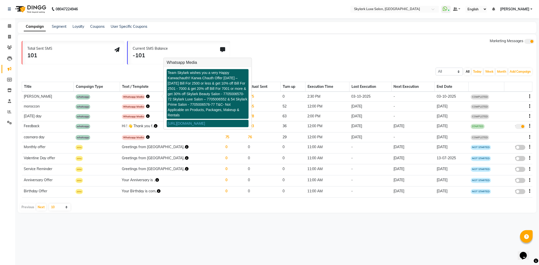
click at [184, 74] on div "Team Skylark wishes you a very Happy Karwachauth!! Karwa Chauth Offer [DATE] – …" at bounding box center [208, 94] width 82 height 50
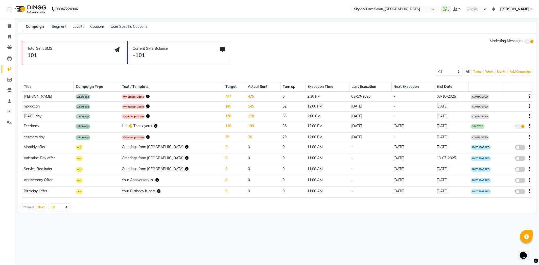
click at [184, 74] on div "All Scheduled Completed All [DATE] Week Month Add Campaign SMS Campaign Email C…" at bounding box center [277, 71] width 519 height 9
click at [150, 95] on icon "button" at bounding box center [148, 97] width 4 height 4
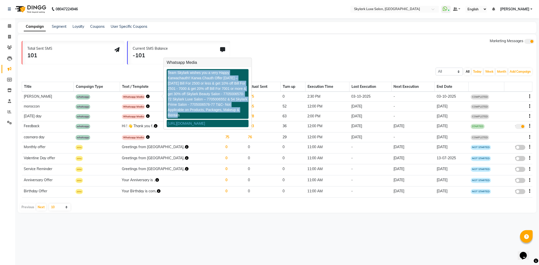
drag, startPoint x: 167, startPoint y: 74, endPoint x: 242, endPoint y: 109, distance: 82.6
click at [242, 110] on div "Team Skylark wishes you a very Happy Karwachauth!! Karwa Chauth Offer [DATE] – …" at bounding box center [208, 94] width 82 height 50
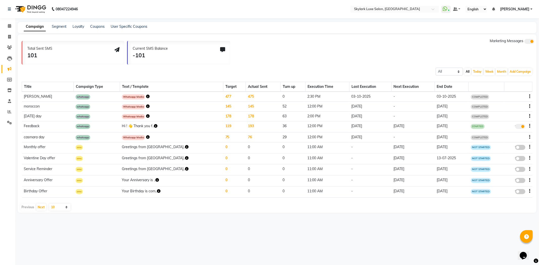
click at [150, 98] on icon "button" at bounding box center [148, 97] width 4 height 4
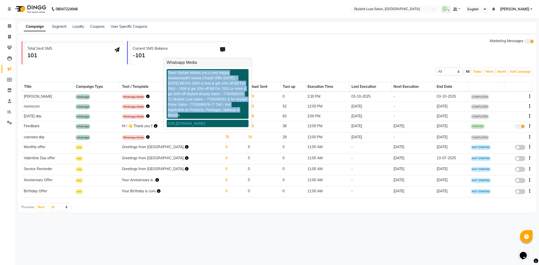
drag, startPoint x: 168, startPoint y: 73, endPoint x: 245, endPoint y: 109, distance: 84.8
click at [245, 109] on div "Team Skylark wishes you a very Happy Karwachauth!! Karwa Chauth Offer 4 Oct – 1…" at bounding box center [208, 94] width 82 height 50
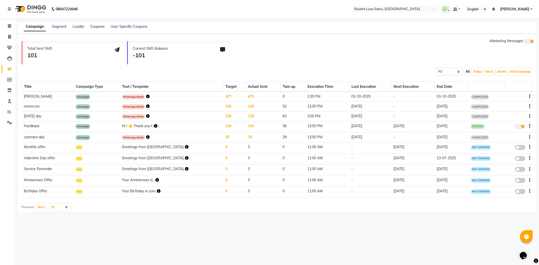
click at [150, 97] on icon "button" at bounding box center [148, 97] width 4 height 4
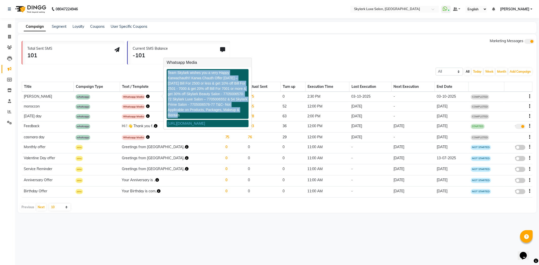
drag, startPoint x: 168, startPoint y: 72, endPoint x: 232, endPoint y: 109, distance: 74.7
click at [232, 109] on div "Team Skylark wishes you a very Happy Karwachauth!! Karwa Chauth Offer 4 Oct – 1…" at bounding box center [208, 94] width 82 height 50
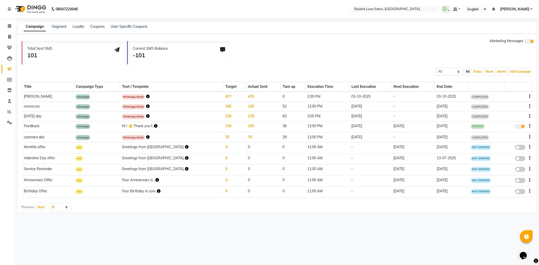
click at [528, 95] on div at bounding box center [518, 96] width 24 height 5
click at [530, 97] on icon "button" at bounding box center [529, 97] width 1 height 0
click at [510, 89] on div "Copy" at bounding box center [516, 90] width 16 height 6
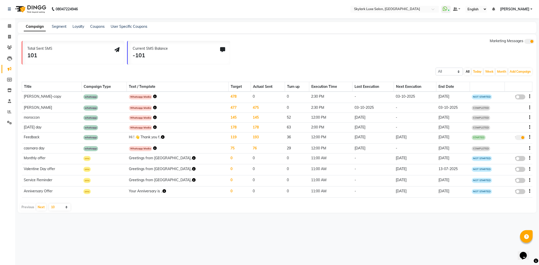
click at [162, 96] on div "Whatsapp Media" at bounding box center [178, 97] width 98 height 6
click at [157, 97] on icon "button" at bounding box center [155, 97] width 4 height 4
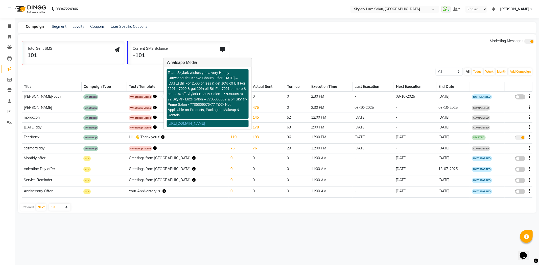
click at [528, 94] on div "false" at bounding box center [517, 97] width 23 height 7
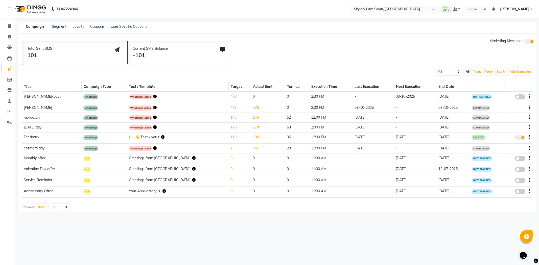
click at [529, 94] on button "button" at bounding box center [529, 96] width 1 height 5
click at [519, 93] on div "Edit" at bounding box center [516, 93] width 16 height 6
select select "3"
select select "41552"
select select "1"
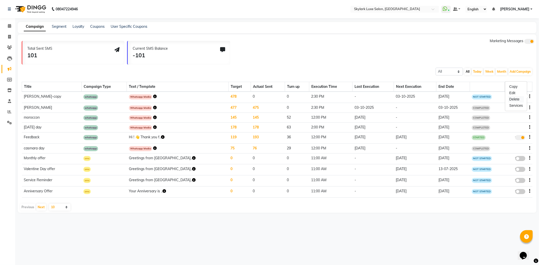
select select "2"
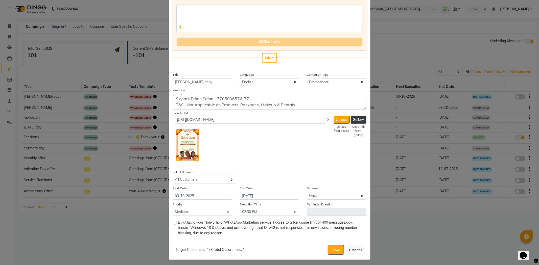
scroll to position [50, 0]
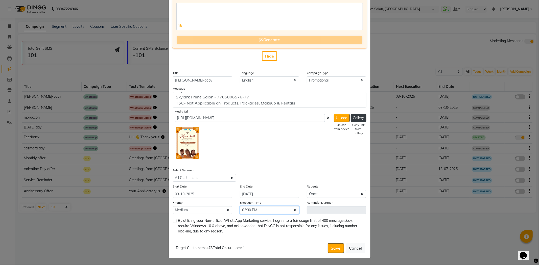
drag, startPoint x: 273, startPoint y: 210, endPoint x: 277, endPoint y: 214, distance: 5.2
click at [273, 210] on select "Select 09:00 AM 09:15 AM 09:30 AM 09:45 AM 10:00 AM 10:15 AM 10:30 AM 10:45 AM …" at bounding box center [269, 210] width 59 height 8
select select "975"
click at [240, 206] on select "Select 09:00 AM 09:15 AM 09:30 AM 09:45 AM 10:00 AM 10:15 AM 10:30 AM 10:45 AM …" at bounding box center [269, 210] width 59 height 8
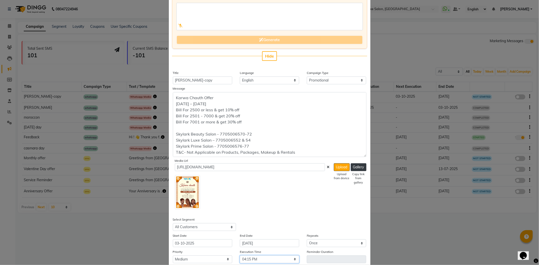
scroll to position [15, 0]
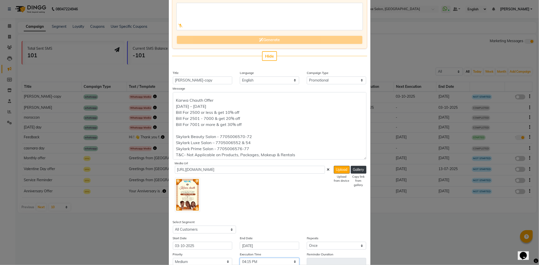
drag, startPoint x: 360, startPoint y: 105, endPoint x: 358, endPoint y: 156, distance: 51.1
click at [358, 156] on textarea "Team Skylark wishes you a very Happy Karwachauth!! Karwa Chauth Offer 4 Oct – 1…" at bounding box center [270, 125] width 194 height 67
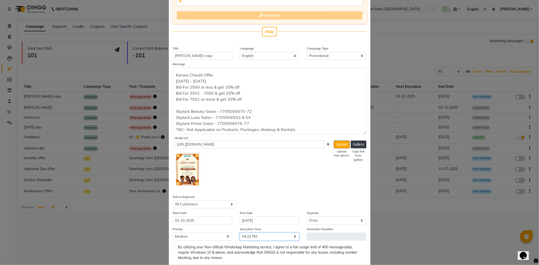
scroll to position [78, 0]
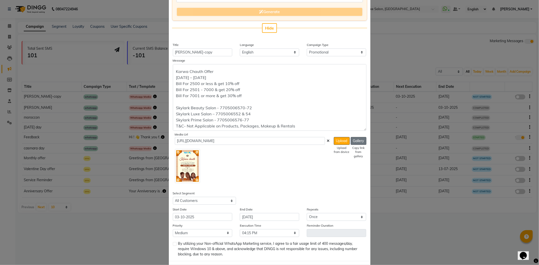
click at [357, 137] on button "Gallery" at bounding box center [359, 141] width 16 height 8
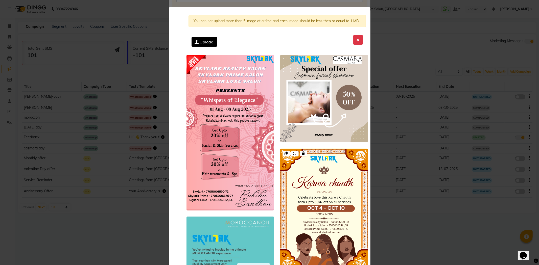
click at [319, 181] on img at bounding box center [324, 211] width 88 height 124
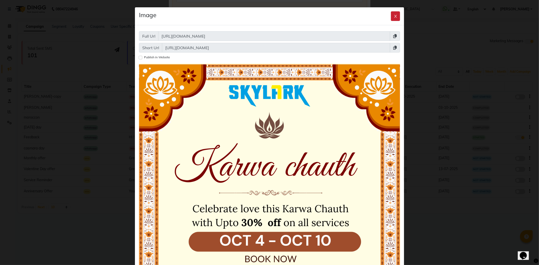
click at [395, 14] on button "X" at bounding box center [395, 16] width 9 height 10
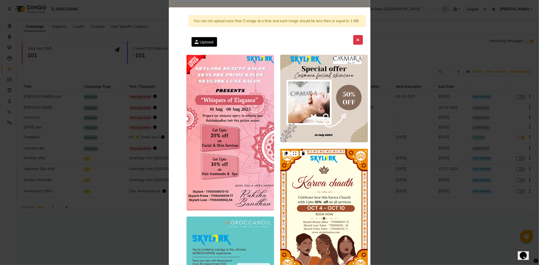
click at [346, 171] on img at bounding box center [324, 211] width 88 height 124
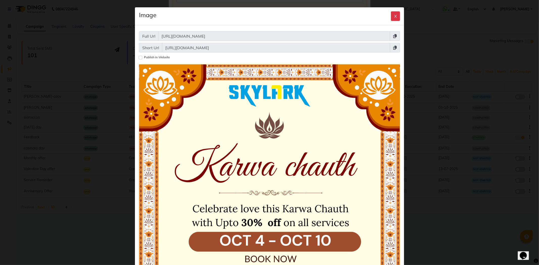
click at [393, 36] on icon at bounding box center [395, 36] width 4 height 4
click at [387, 15] on div "Image X" at bounding box center [269, 16] width 269 height 18
click at [391, 15] on button "X" at bounding box center [395, 16] width 9 height 10
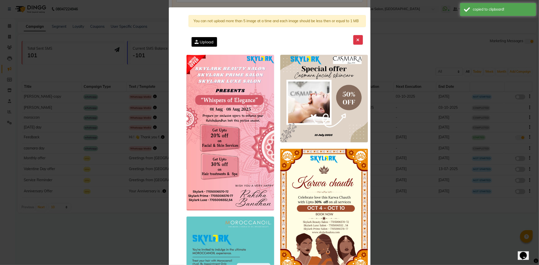
click at [356, 33] on div "You can not upload more than 5 image at a time and each image should be less th…" at bounding box center [276, 32] width 177 height 42
click at [355, 36] on button at bounding box center [358, 40] width 10 height 10
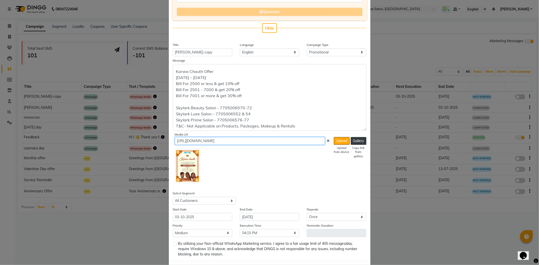
click at [244, 137] on input "https://ww4.in/a?c=ivWg5O" at bounding box center [250, 141] width 150 height 8
drag, startPoint x: 231, startPoint y: 140, endPoint x: 174, endPoint y: 139, distance: 57.4
click at [175, 139] on input "https://ww4.in/a?c=ivWg5O" at bounding box center [250, 141] width 150 height 8
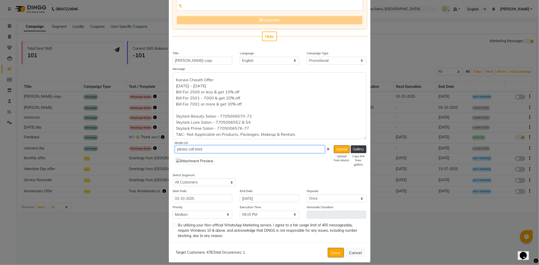
scroll to position [74, 0]
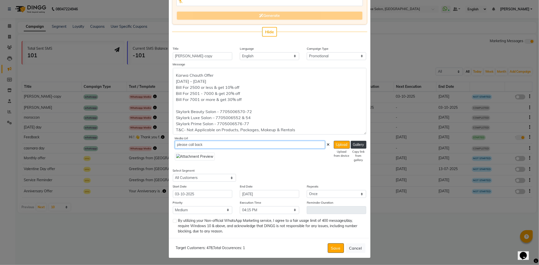
type input "please call back"
drag, startPoint x: 300, startPoint y: 146, endPoint x: 170, endPoint y: 147, distance: 130.4
click at [170, 147] on div "Message Team Skylark wishes you a very Happy Karwachauth!! Karwa Chauth Offer 4…" at bounding box center [269, 111] width 201 height 99
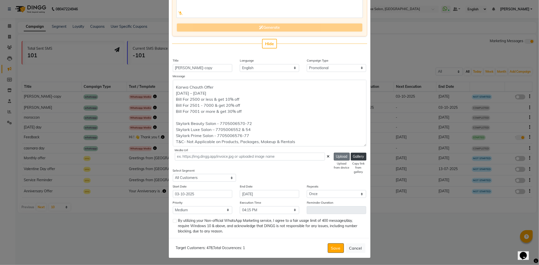
click at [343, 155] on button "Upload" at bounding box center [342, 157] width 16 height 8
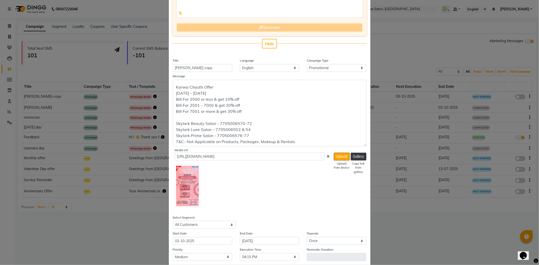
click at [312, 174] on div "Enter your prompt BETA Limited to 5 AI generations per business during beta. Ge…" at bounding box center [270, 124] width 202 height 323
click at [357, 157] on button "Gallery" at bounding box center [359, 157] width 16 height 8
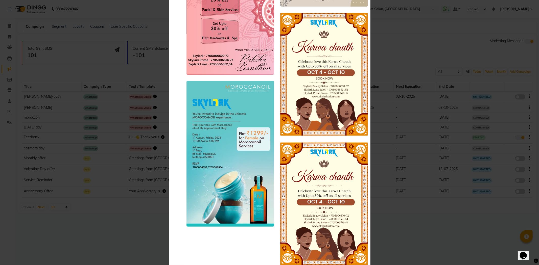
scroll to position [138, 0]
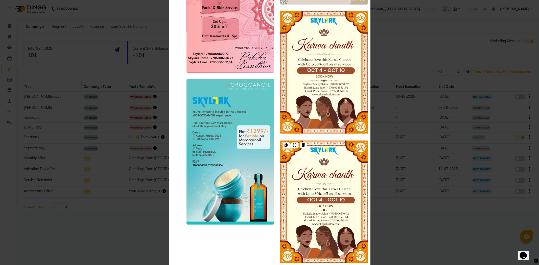
click at [321, 162] on img at bounding box center [324, 202] width 88 height 124
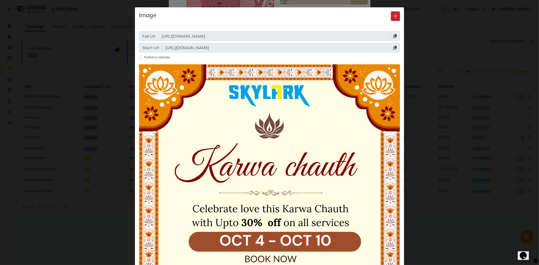
click at [391, 17] on button "X" at bounding box center [395, 16] width 9 height 10
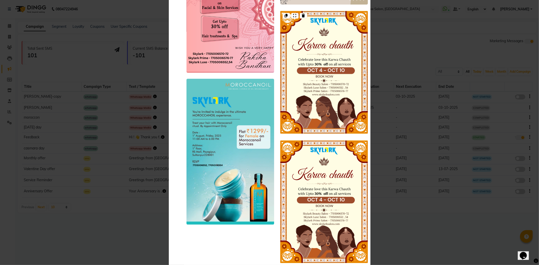
click at [348, 107] on img at bounding box center [324, 73] width 88 height 124
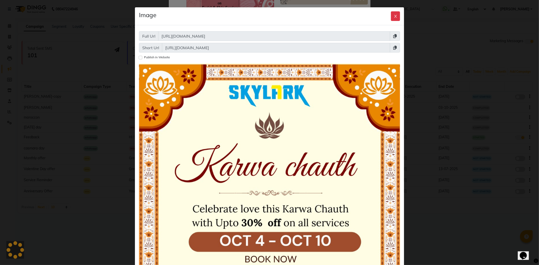
click at [393, 36] on icon at bounding box center [395, 36] width 4 height 4
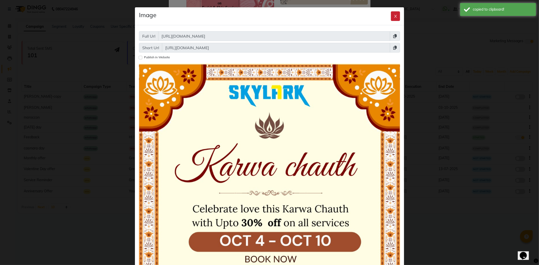
click at [391, 16] on button "X" at bounding box center [395, 16] width 9 height 10
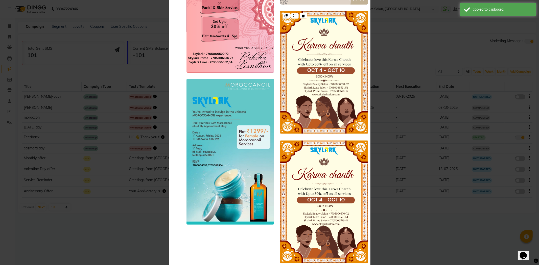
scroll to position [0, 0]
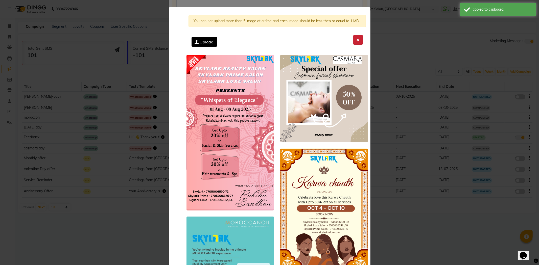
click at [356, 36] on button at bounding box center [358, 40] width 10 height 10
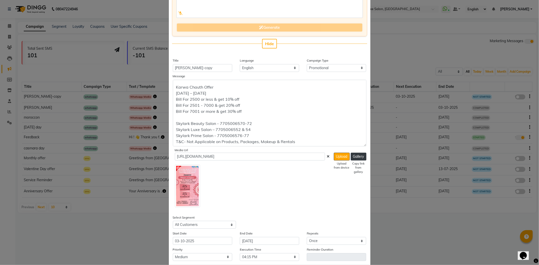
click at [223, 152] on div "Media Url https://ww4.in/a?c=q3CO4l Upload Upload from device Gallery Copy link…" at bounding box center [270, 178] width 191 height 60
click at [224, 155] on input "https://ww4.in/a?c=q3CO4l" at bounding box center [250, 157] width 150 height 8
paste input "img.dingg.app/skylark_luxe_salon_r_s_mall/images/karwa.jpeg"
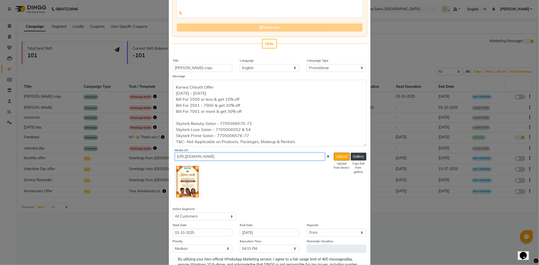
type input "https://img.dingg.app/skylark_luxe_salon_r_s_mall/images/karwa.jpeg"
click at [215, 196] on div at bounding box center [252, 181] width 155 height 37
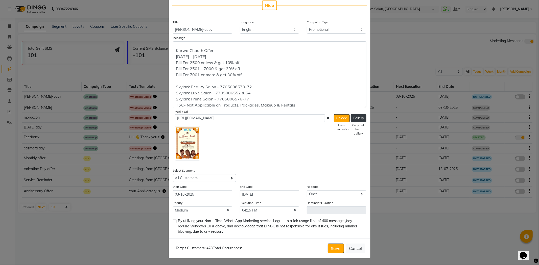
scroll to position [16, 0]
click at [173, 221] on label at bounding box center [175, 222] width 4 height 4
click at [173, 221] on input "checkbox" at bounding box center [174, 221] width 3 height 3
checkbox input "true"
click at [336, 247] on button "Save" at bounding box center [336, 249] width 16 height 10
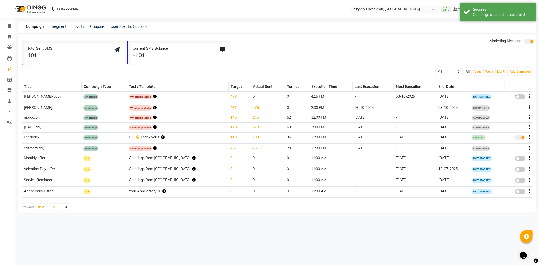
click at [518, 97] on span at bounding box center [520, 96] width 10 height 5
click at [522, 98] on input "false" at bounding box center [522, 98] width 0 height 0
select select "3"
select select "41552"
select select "1"
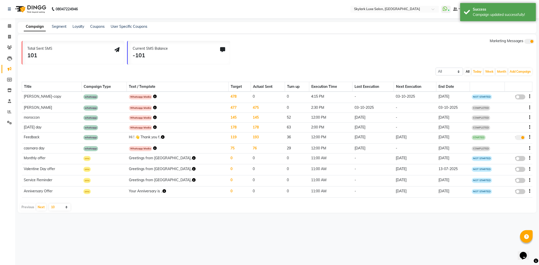
select select "2"
select select "975"
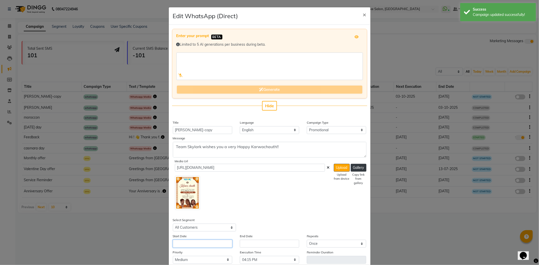
click at [196, 241] on input "text" at bounding box center [202, 244] width 59 height 8
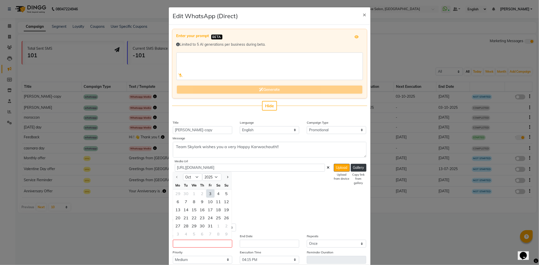
click at [206, 196] on div "3" at bounding box center [210, 194] width 8 height 8
type input "03-10-2025"
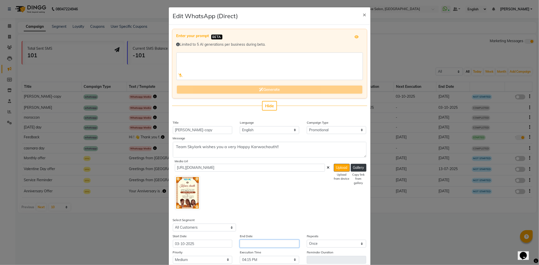
click at [254, 242] on input "text" at bounding box center [269, 244] width 59 height 8
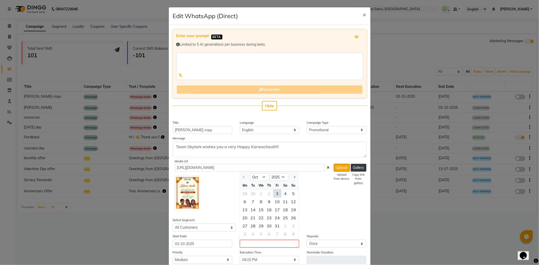
click at [275, 192] on div "3" at bounding box center [277, 194] width 8 height 8
type input "03-10-2025"
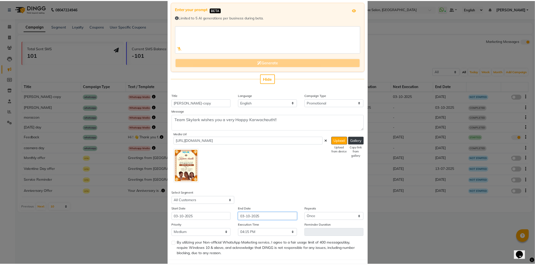
scroll to position [50, 0]
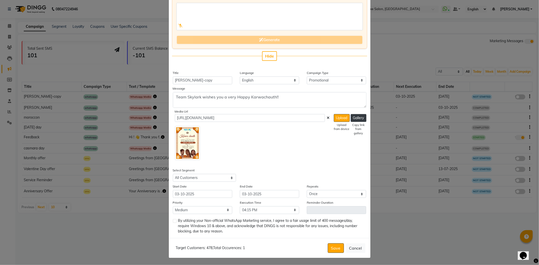
click at [173, 222] on label at bounding box center [175, 221] width 4 height 4
click at [173, 222] on input "checkbox" at bounding box center [174, 221] width 3 height 3
checkbox input "true"
click at [329, 245] on button "Save" at bounding box center [336, 249] width 16 height 10
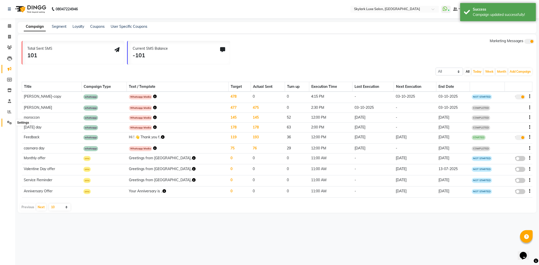
click at [8, 122] on icon at bounding box center [9, 123] width 5 height 4
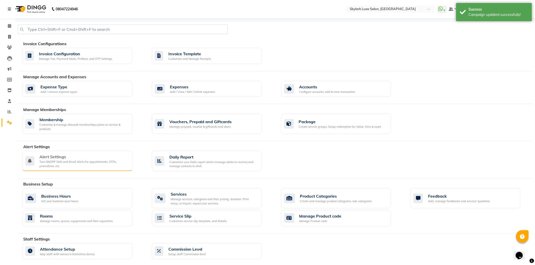
scroll to position [71, 0]
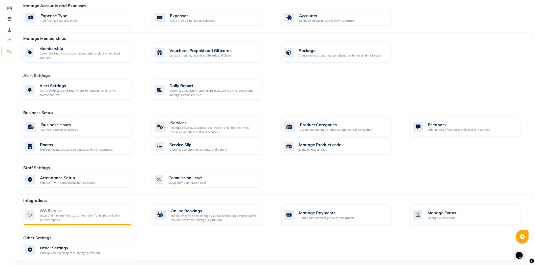
click at [64, 207] on div "WA Service Setup and manage Whatsapp Integration for alerts, and view delivery …" at bounding box center [77, 215] width 110 height 20
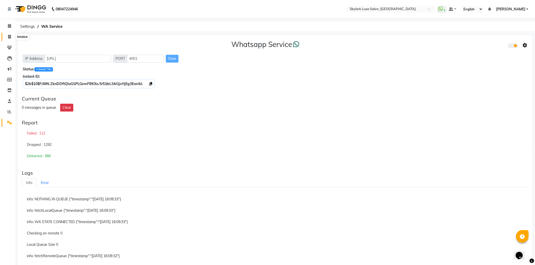
click at [8, 36] on icon at bounding box center [9, 37] width 3 height 4
select select "service"
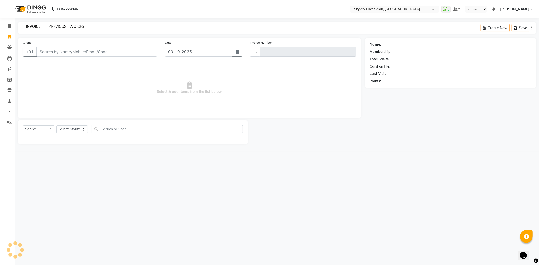
type input "0732"
click at [79, 27] on link "PREVIOUS INVOICES" at bounding box center [67, 26] width 36 height 5
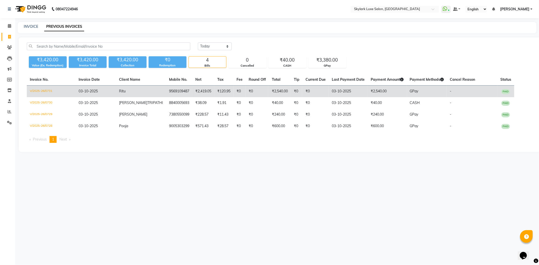
click at [170, 92] on td "9569109487" at bounding box center [179, 92] width 26 height 12
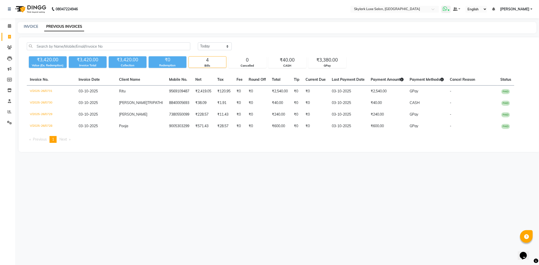
click at [445, 11] on icon at bounding box center [445, 8] width 5 height 5
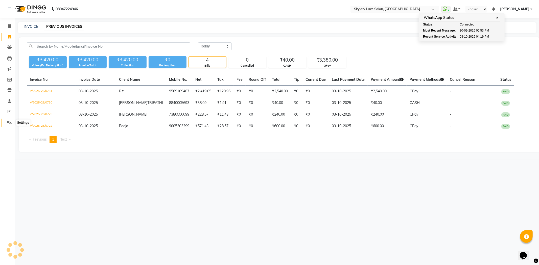
click at [9, 124] on icon at bounding box center [9, 123] width 5 height 4
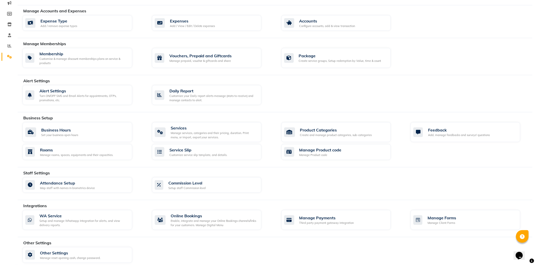
scroll to position [71, 0]
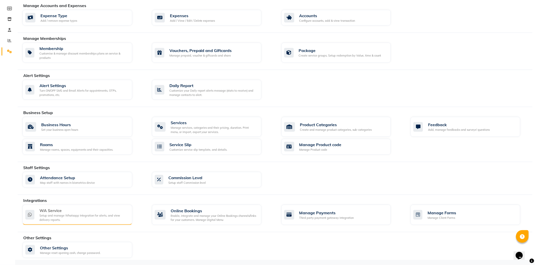
click at [62, 223] on div "WA Service Setup and manage Whatsapp Integration for alerts, and view delivery …" at bounding box center [77, 215] width 110 height 20
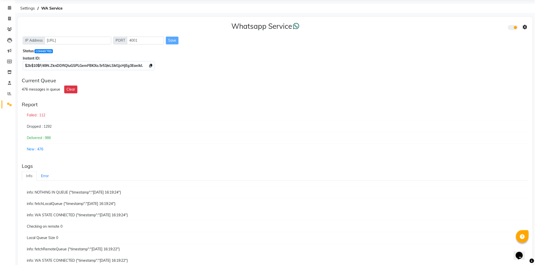
scroll to position [28, 0]
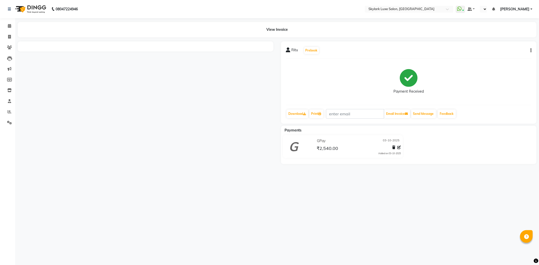
select select "en"
click at [532, 50] on div "Ritu Prebook Payment Received Download Print Email Invoice Send Message Feedback" at bounding box center [409, 82] width 256 height 82
click at [530, 51] on icon "button" at bounding box center [530, 51] width 1 height 0
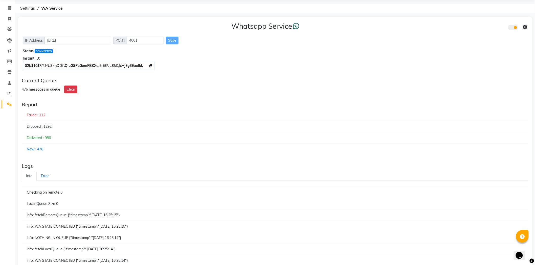
scroll to position [28, 0]
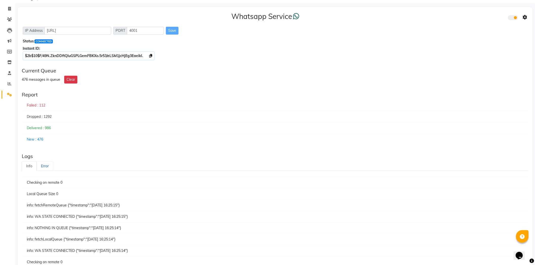
click at [49, 162] on link "Error" at bounding box center [45, 166] width 16 height 10
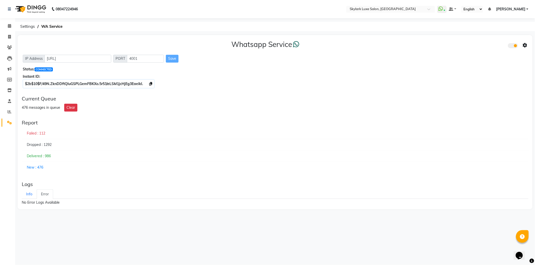
scroll to position [0, 0]
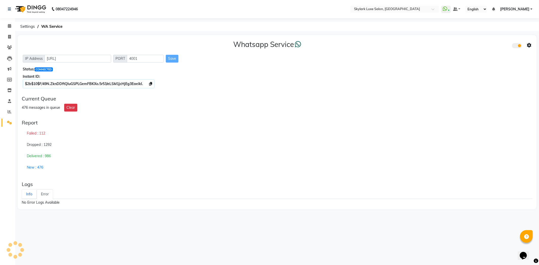
click at [30, 196] on link "Info" at bounding box center [29, 194] width 15 height 10
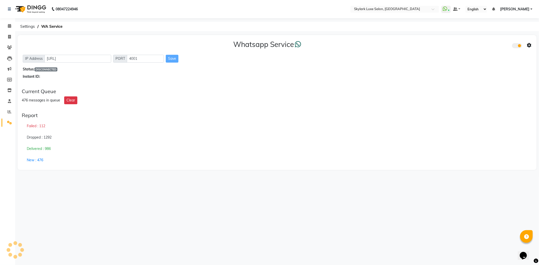
click at [275, 182] on div "08047224946 Select Location × Skylark Luxe Salon, R S Mall WhatsApp Status ✕ St…" at bounding box center [269, 132] width 539 height 265
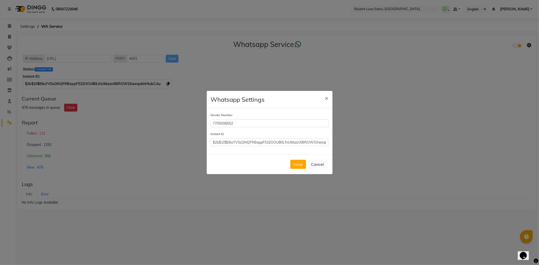
scroll to position [0, 21]
type input "$2b$10$E6uYV5zQNQFRBxppF532OOU80LfnUMaznXBROWSXweqnkhHIubCAu"
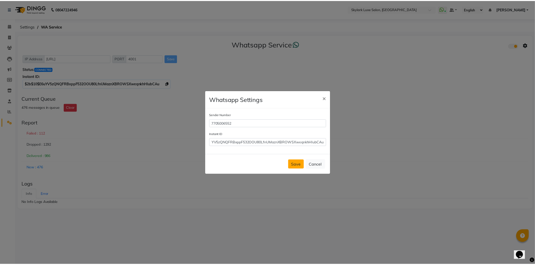
scroll to position [0, 0]
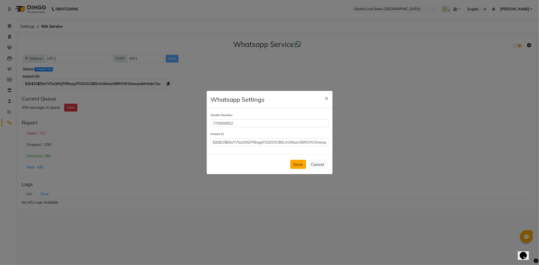
click at [301, 163] on button "Save" at bounding box center [298, 164] width 16 height 9
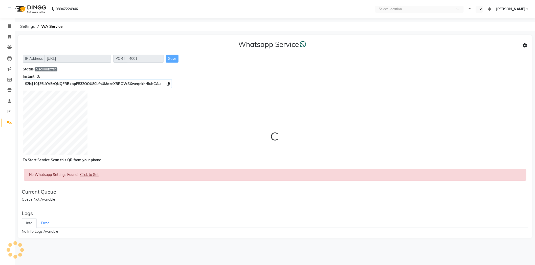
select select "en"
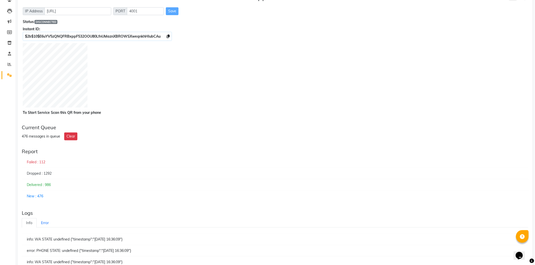
scroll to position [49, 0]
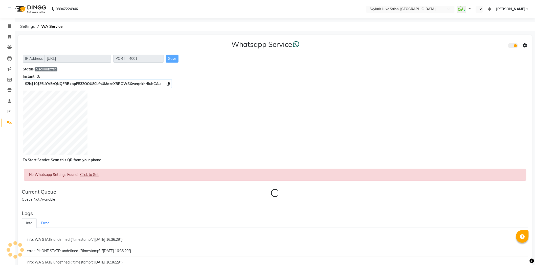
select select "en"
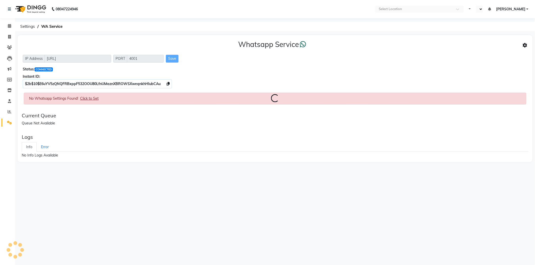
select select "en"
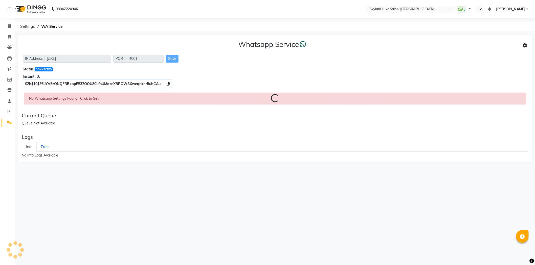
select select "en"
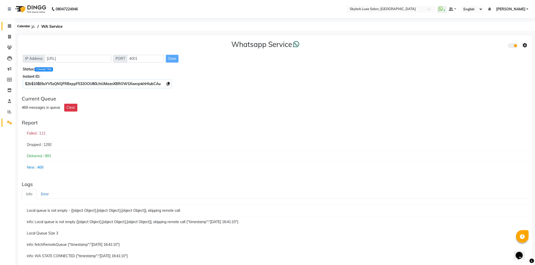
drag, startPoint x: 7, startPoint y: 26, endPoint x: 18, endPoint y: 26, distance: 11.4
click at [7, 26] on span at bounding box center [9, 26] width 9 height 6
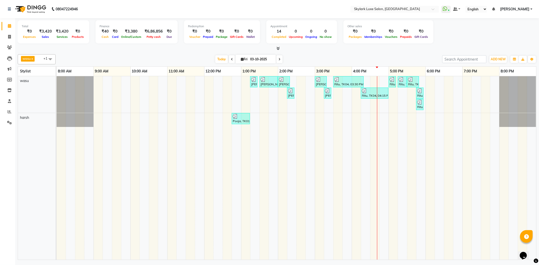
click at [528, 10] on span "[PERSON_NAME]" at bounding box center [514, 9] width 29 height 5
click at [508, 34] on link "Sign out" at bounding box center [506, 35] width 46 height 8
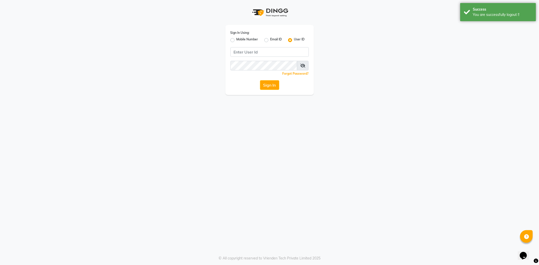
click at [244, 38] on label "Mobile Number" at bounding box center [247, 40] width 22 height 6
click at [240, 38] on input "Mobile Number" at bounding box center [237, 38] width 3 height 3
radio input "true"
radio input "false"
click at [266, 54] on input "Username" at bounding box center [277, 52] width 61 height 10
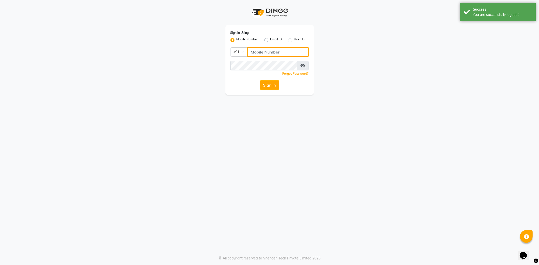
drag, startPoint x: 265, startPoint y: 54, endPoint x: 267, endPoint y: 57, distance: 3.6
click at [267, 57] on div "Sign In Using: Mobile Number Email ID User ID Country Code × +91 Remember me Fo…" at bounding box center [269, 60] width 88 height 70
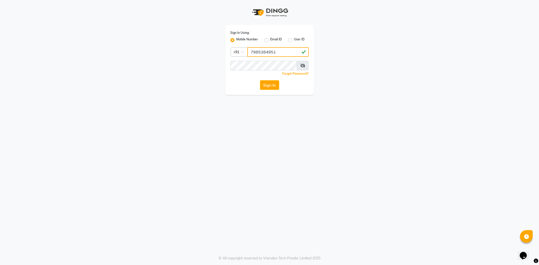
type input "7985384951"
click at [260, 80] on button "Sign In" at bounding box center [269, 85] width 19 height 10
